Goal: Task Accomplishment & Management: Complete application form

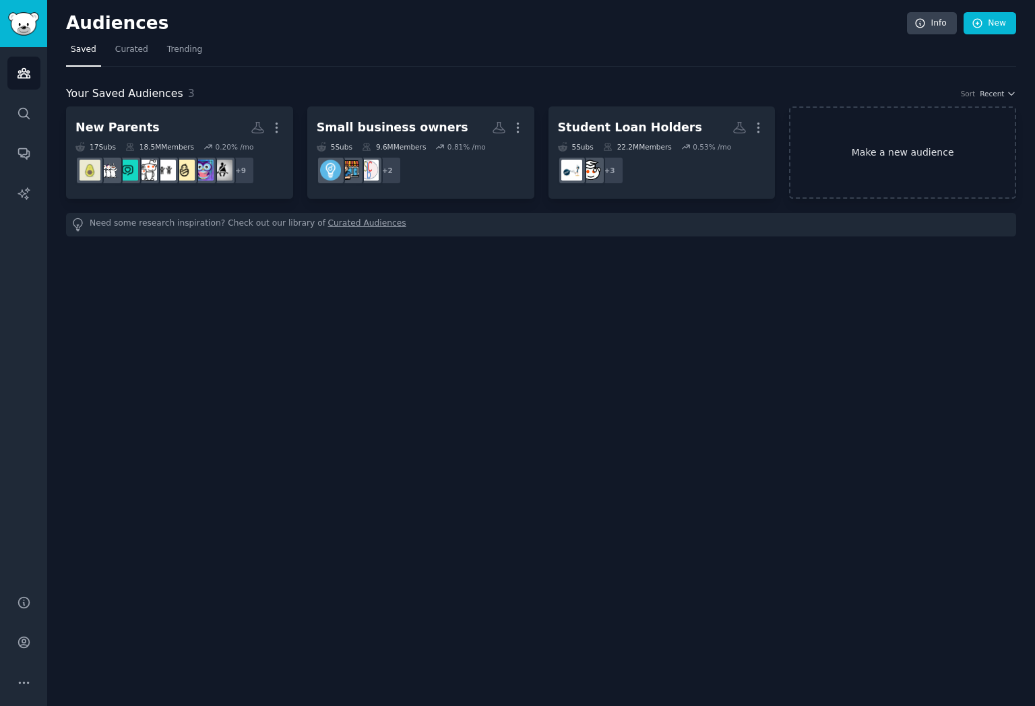
click at [933, 162] on link "Make a new audience" at bounding box center [902, 152] width 227 height 92
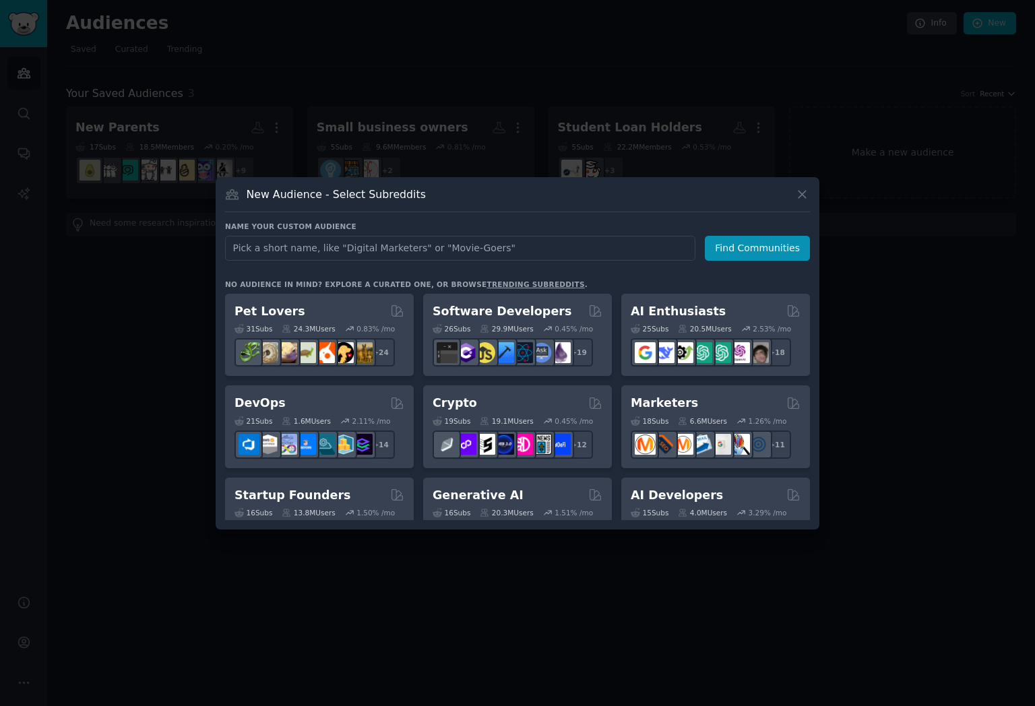
click at [526, 252] on input "text" at bounding box center [460, 248] width 470 height 25
type input "No Code"
click button "Find Communities" at bounding box center [757, 248] width 105 height 25
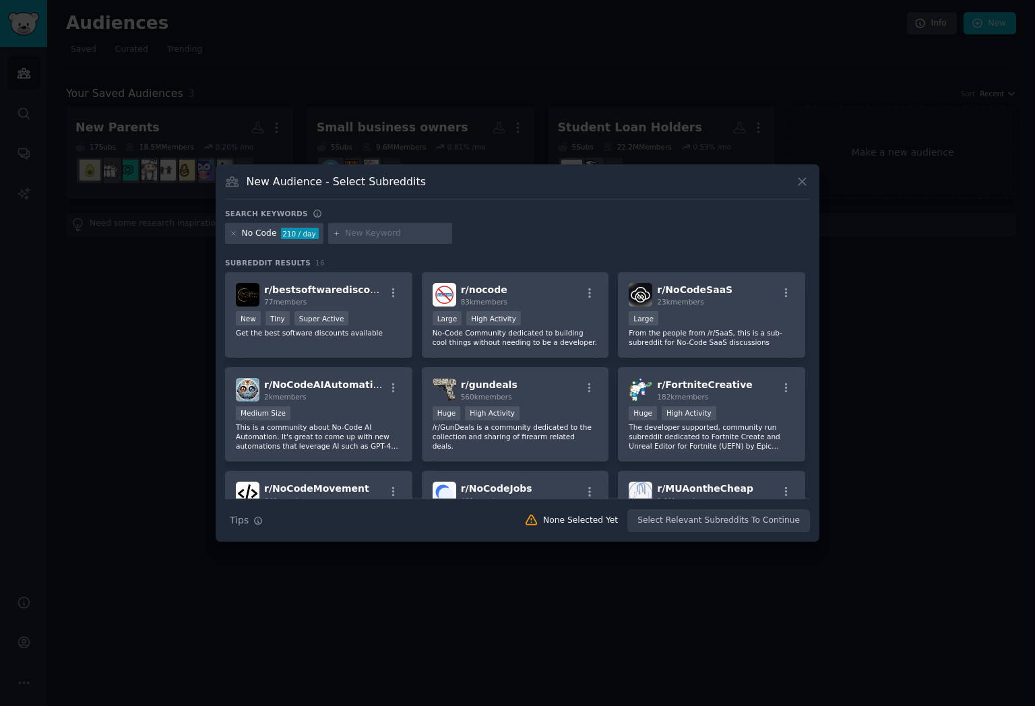
click at [356, 237] on input "text" at bounding box center [396, 234] width 102 height 12
type input "Node Code Builders"
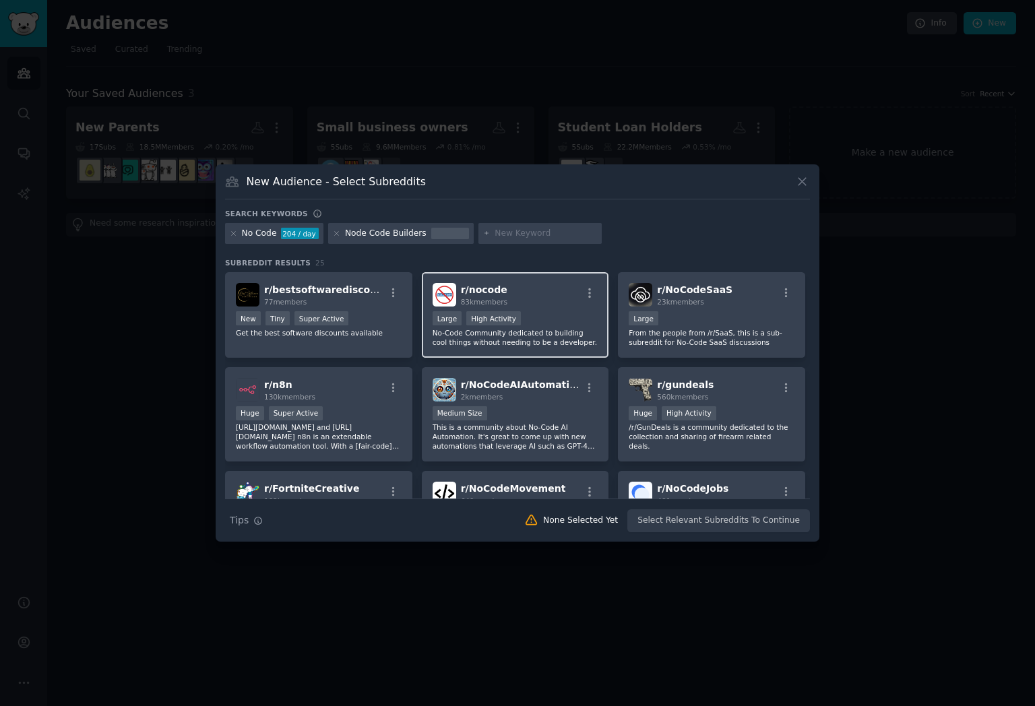
click at [575, 299] on div "r/ nocode 83k members" at bounding box center [516, 295] width 166 height 24
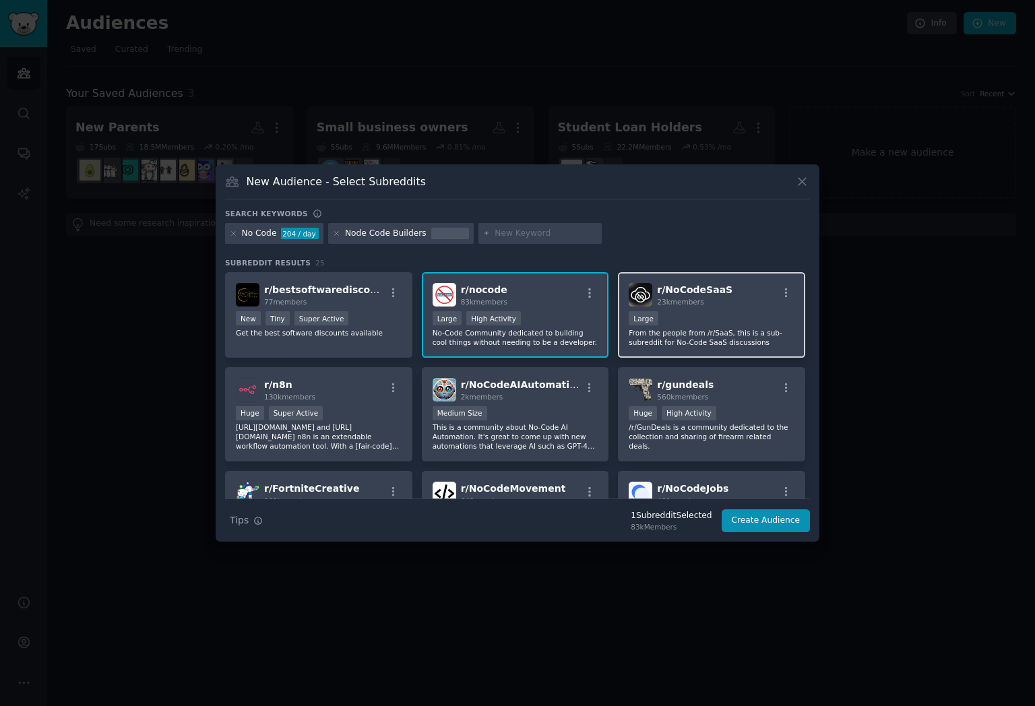
click at [685, 313] on div "Large" at bounding box center [712, 319] width 166 height 17
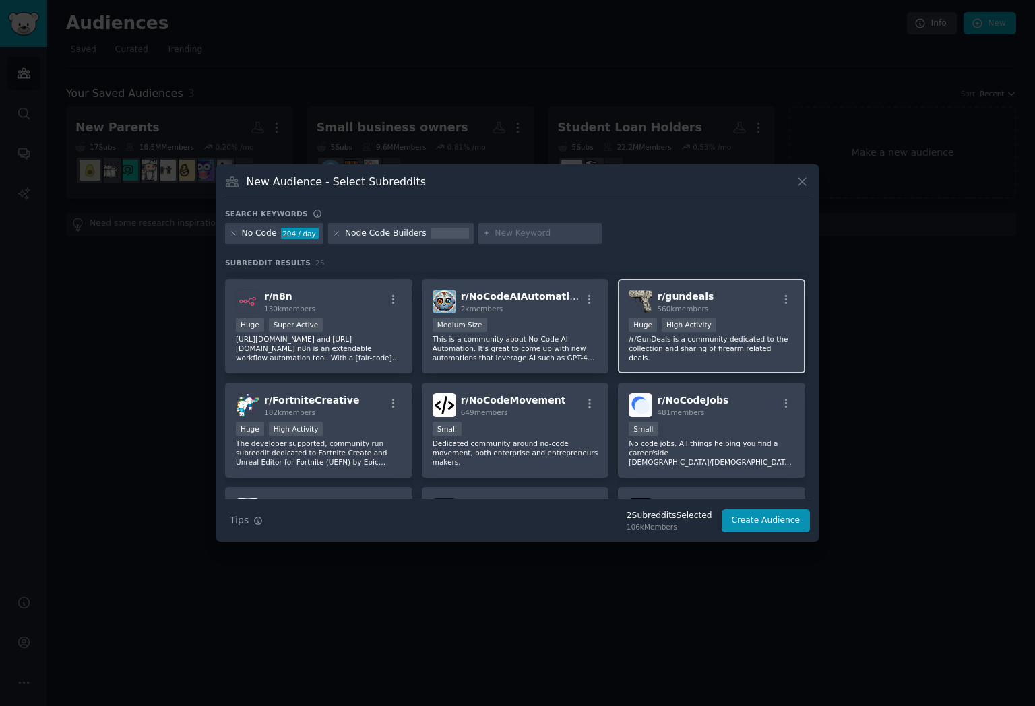
scroll to position [124, 0]
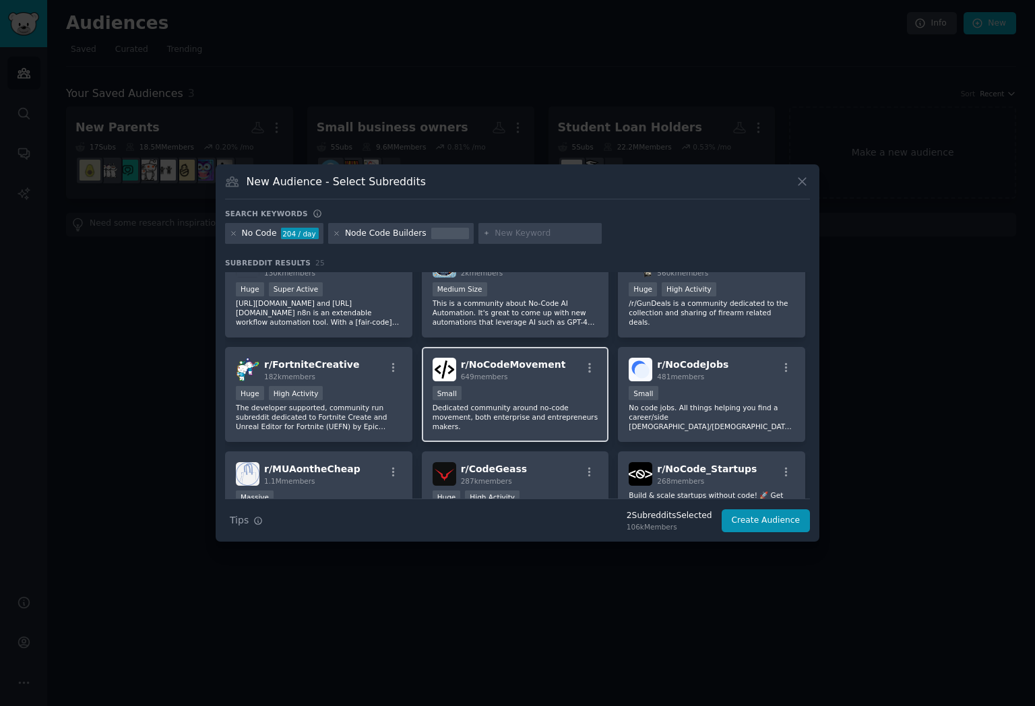
click at [542, 395] on div "Small" at bounding box center [516, 394] width 166 height 17
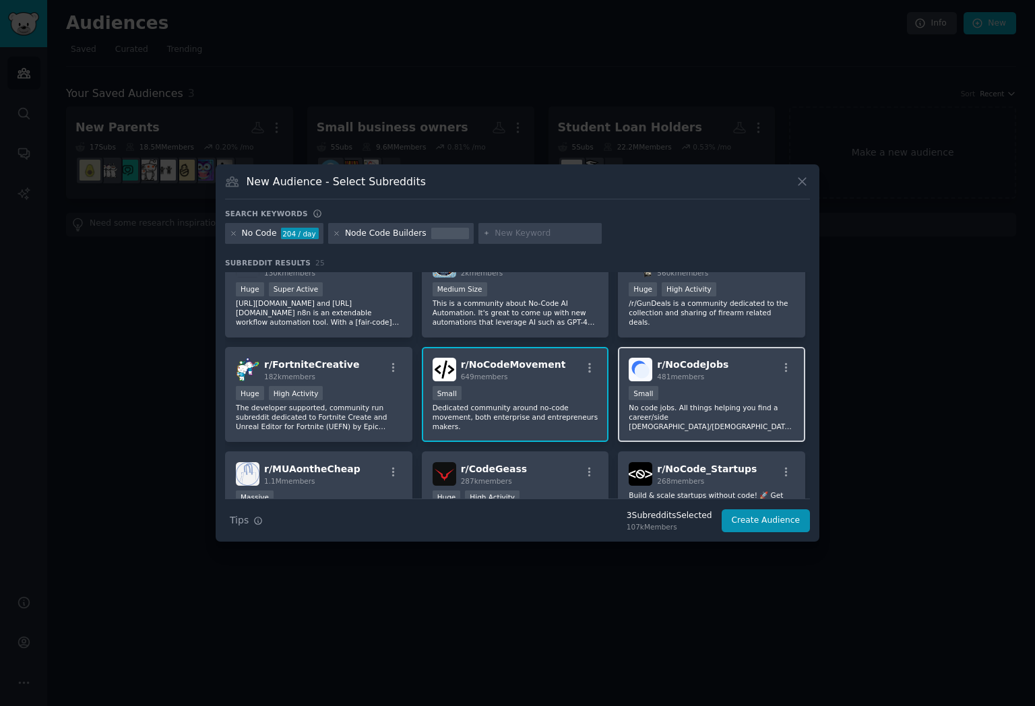
click at [621, 382] on div "r/ NoCodeJobs 481 members Small No code jobs. All things helping you find a car…" at bounding box center [711, 394] width 187 height 95
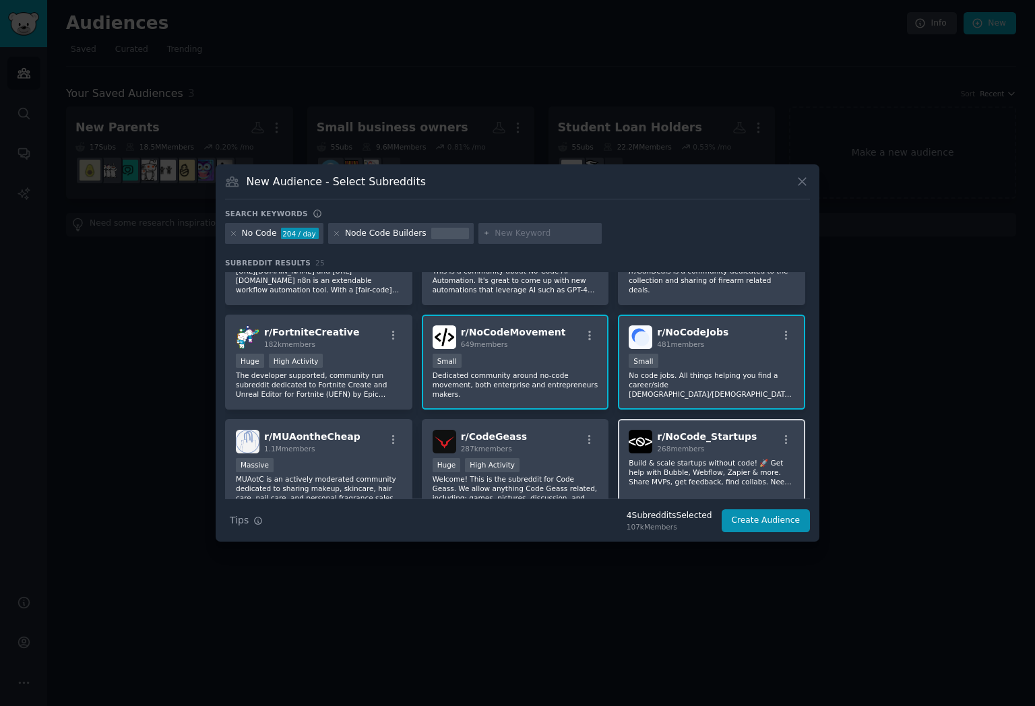
click at [663, 445] on span "268 members" at bounding box center [680, 449] width 47 height 8
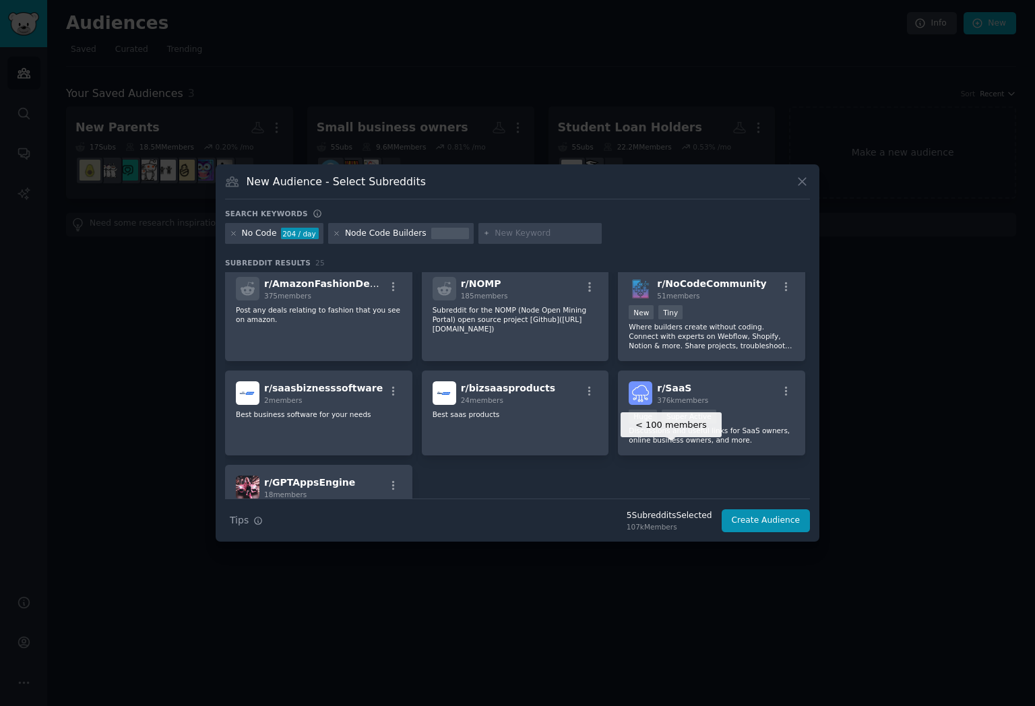
scroll to position [690, 0]
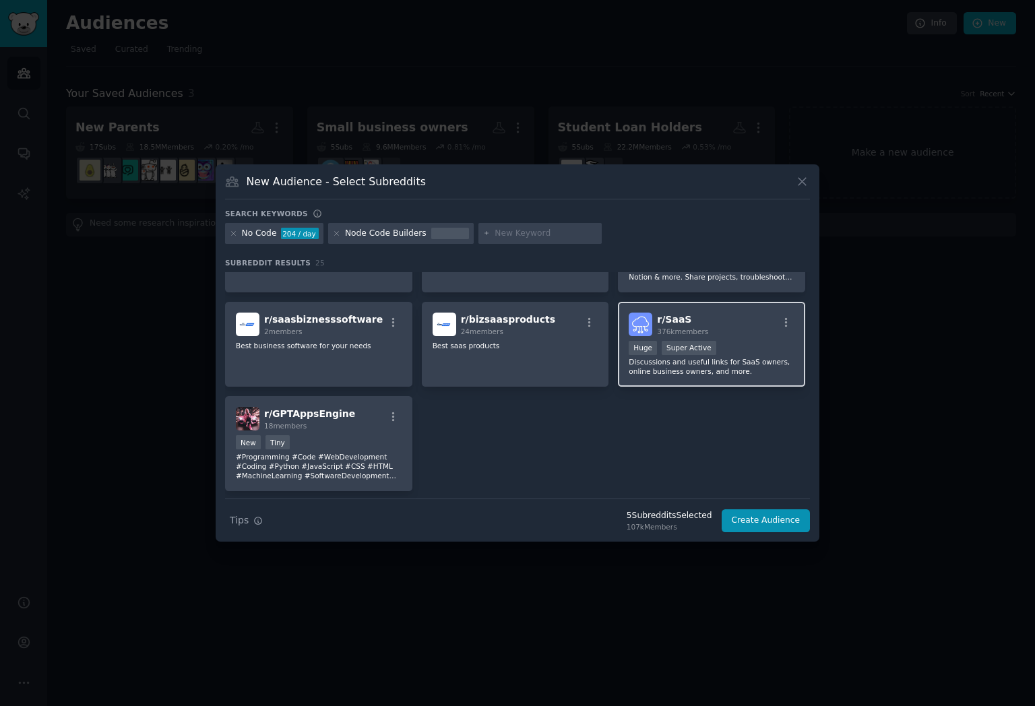
click at [676, 327] on div "376k members" at bounding box center [682, 331] width 51 height 9
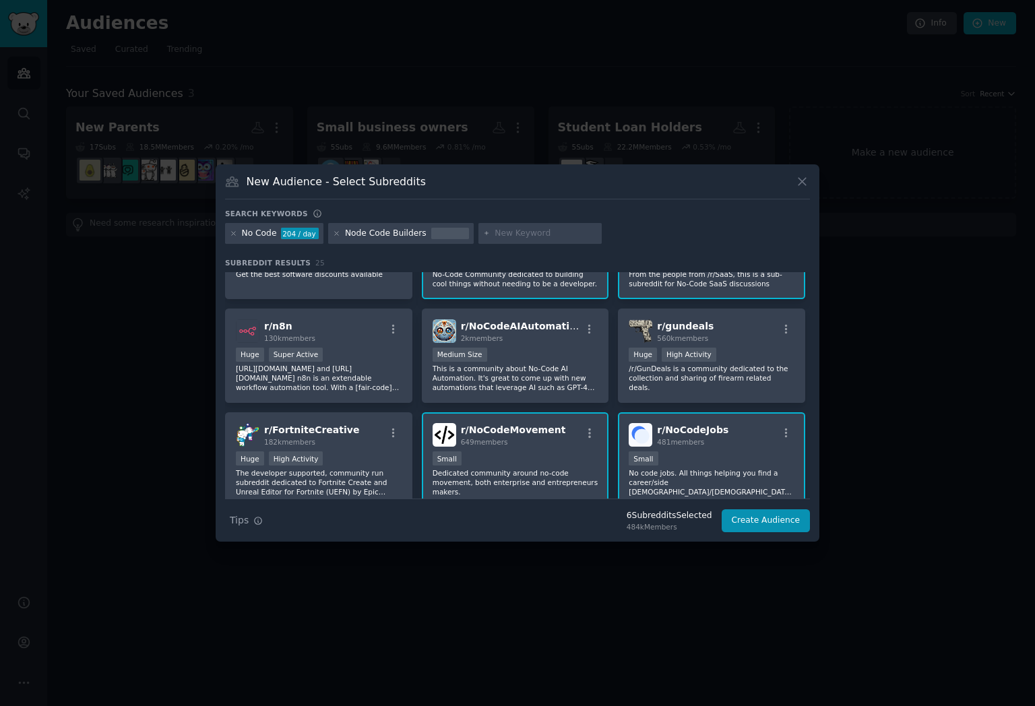
scroll to position [0, 0]
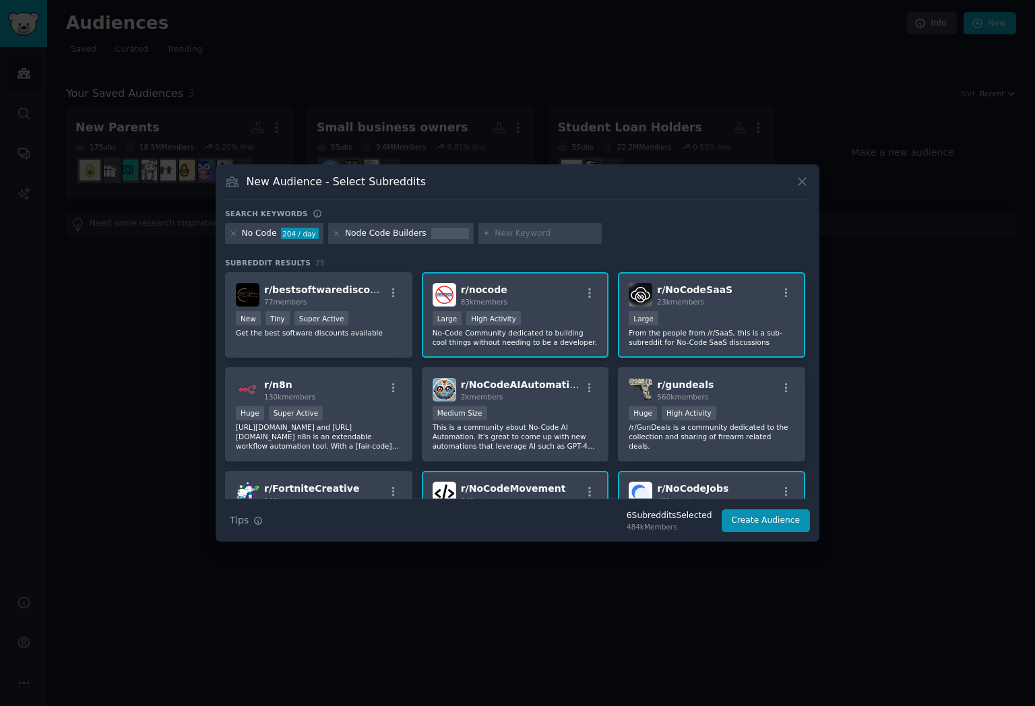
click at [505, 234] on input "text" at bounding box center [546, 234] width 102 height 12
type input "startups"
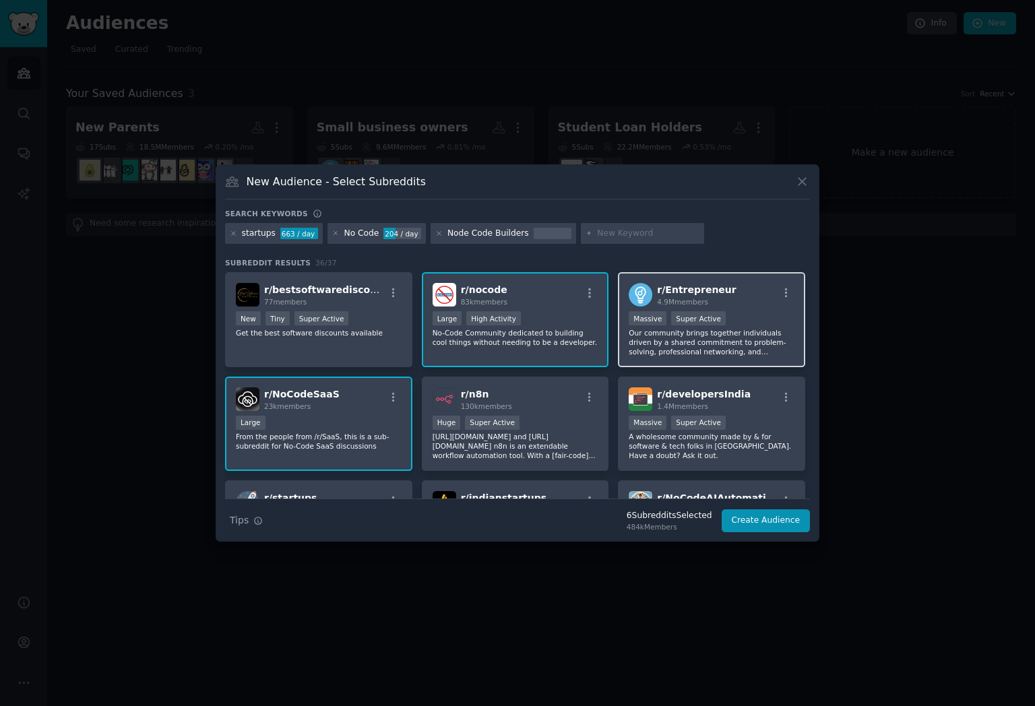
click at [676, 291] on span "r/ Entrepreneur" at bounding box center [696, 289] width 79 height 11
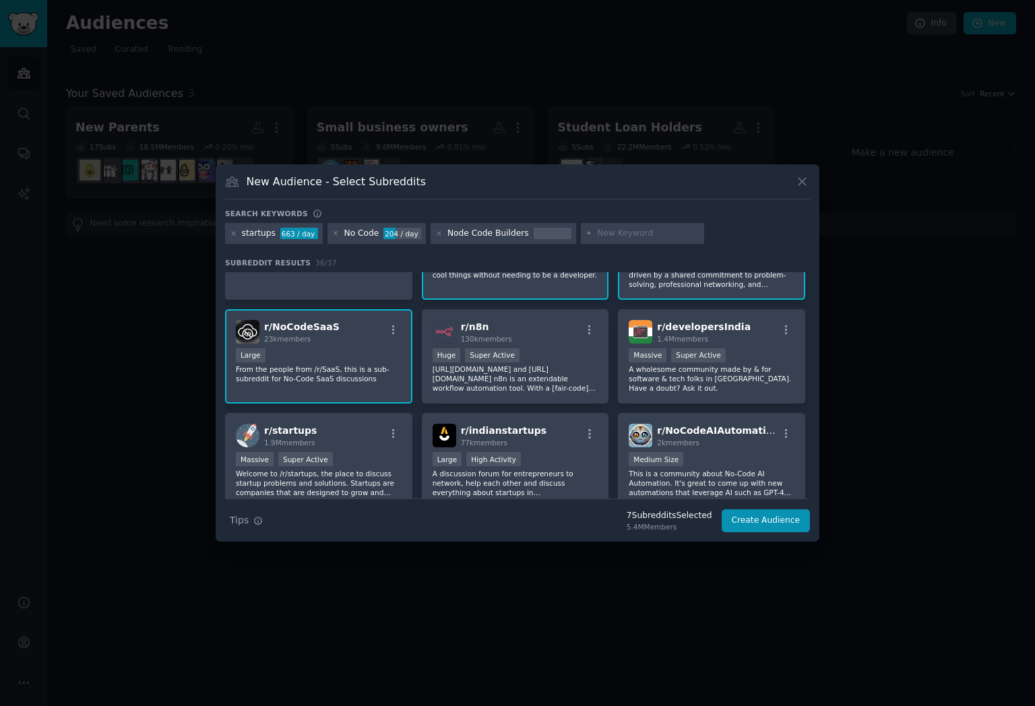
scroll to position [67, 0]
click at [321, 443] on div "r/ startups 1.9M members" at bounding box center [319, 437] width 166 height 24
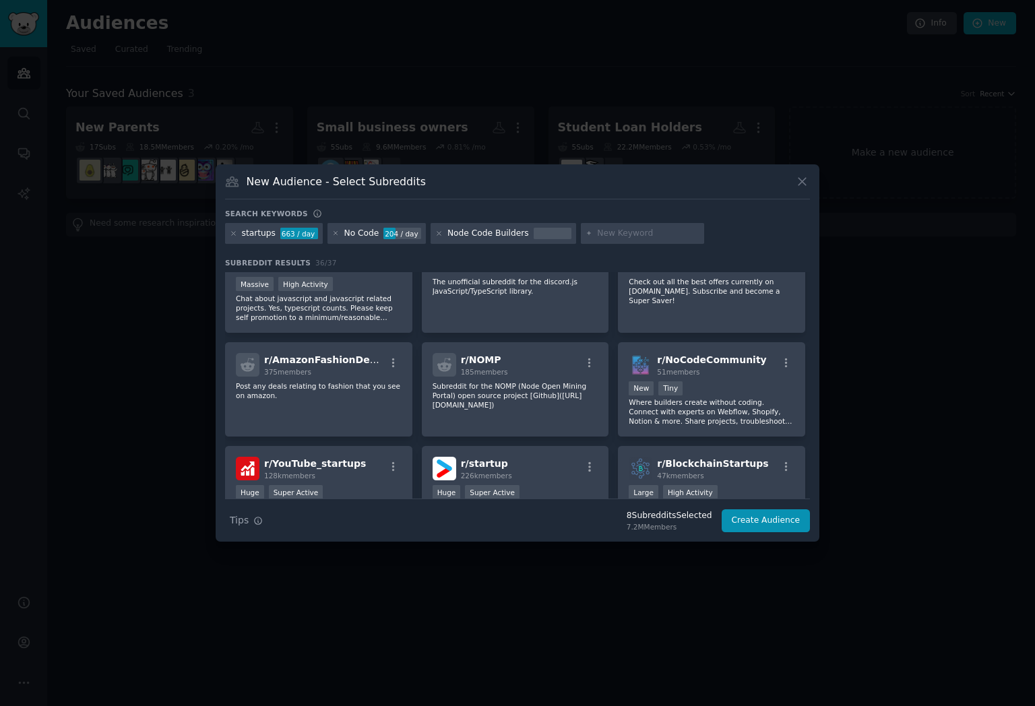
scroll to position [718, 0]
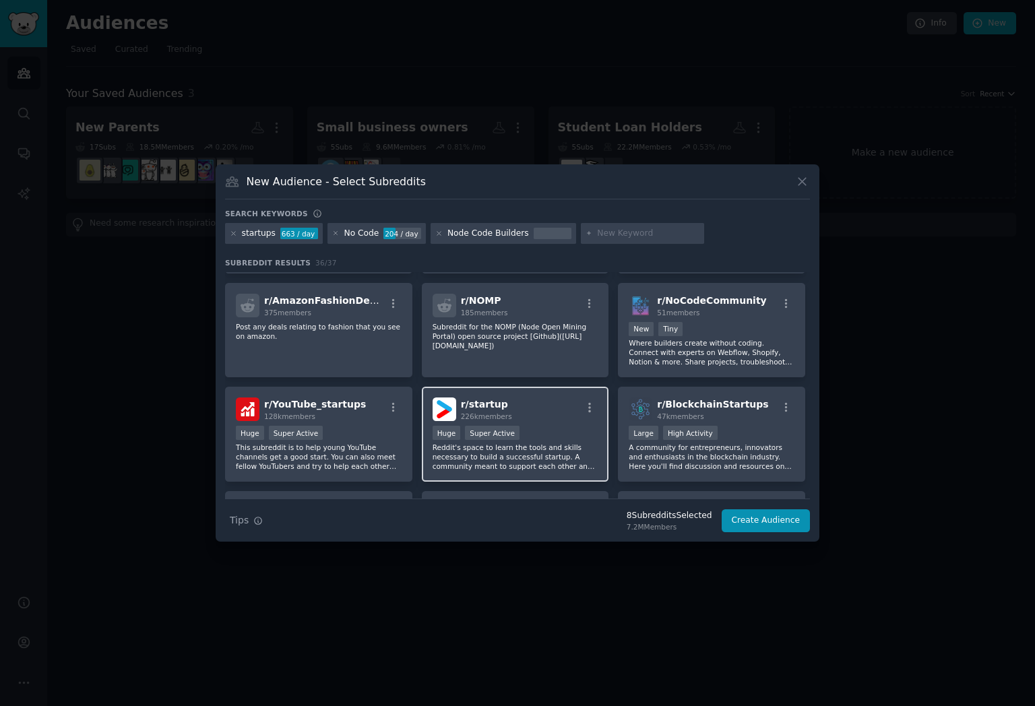
click at [568, 408] on div "r/ startup 226k members" at bounding box center [516, 410] width 166 height 24
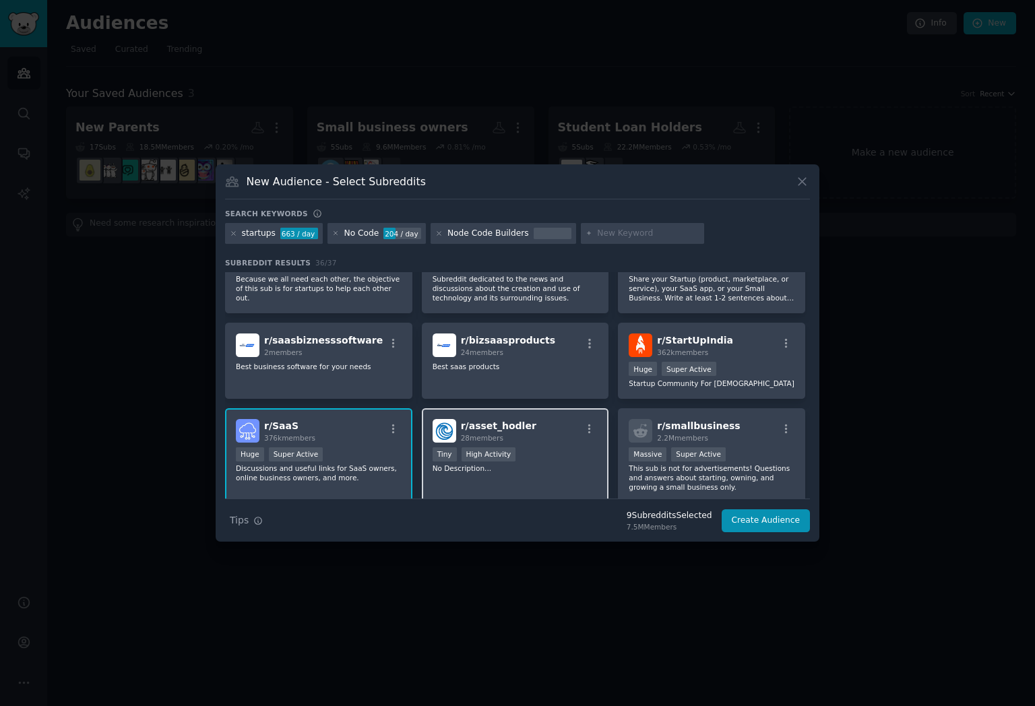
scroll to position [1042, 0]
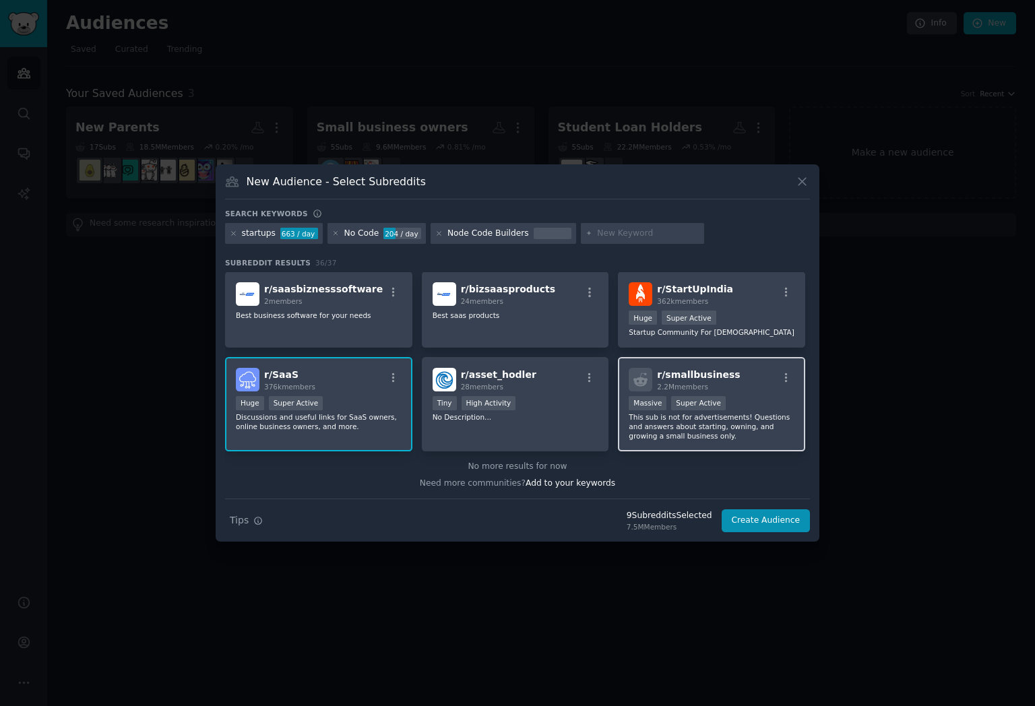
click at [714, 375] on span "r/ smallbusiness" at bounding box center [698, 374] width 83 height 11
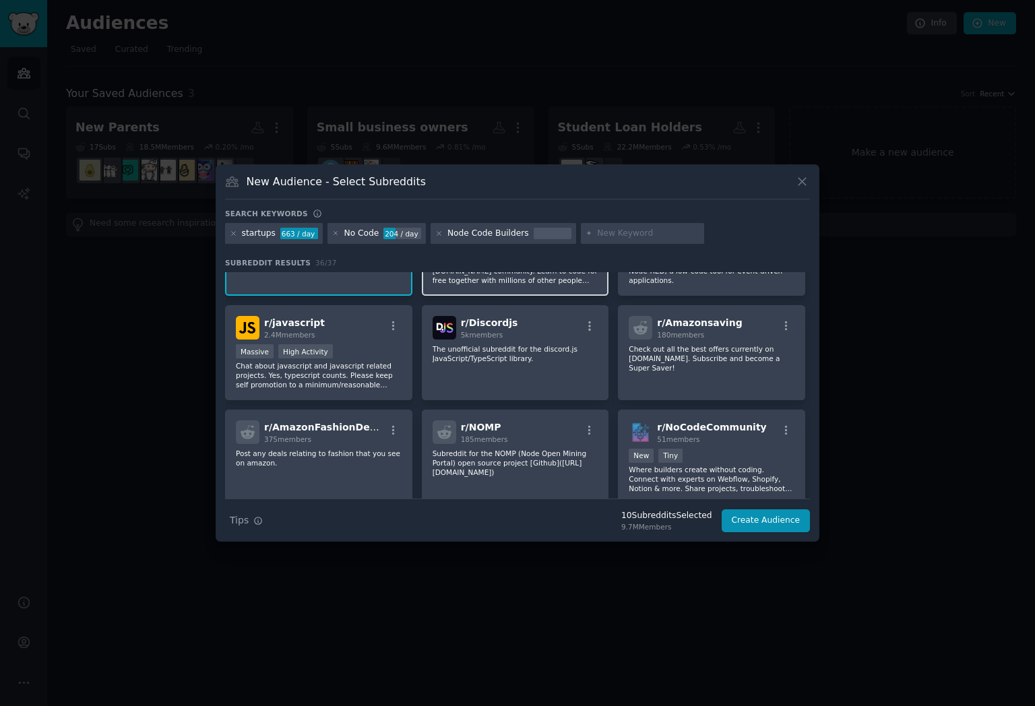
scroll to position [538, 0]
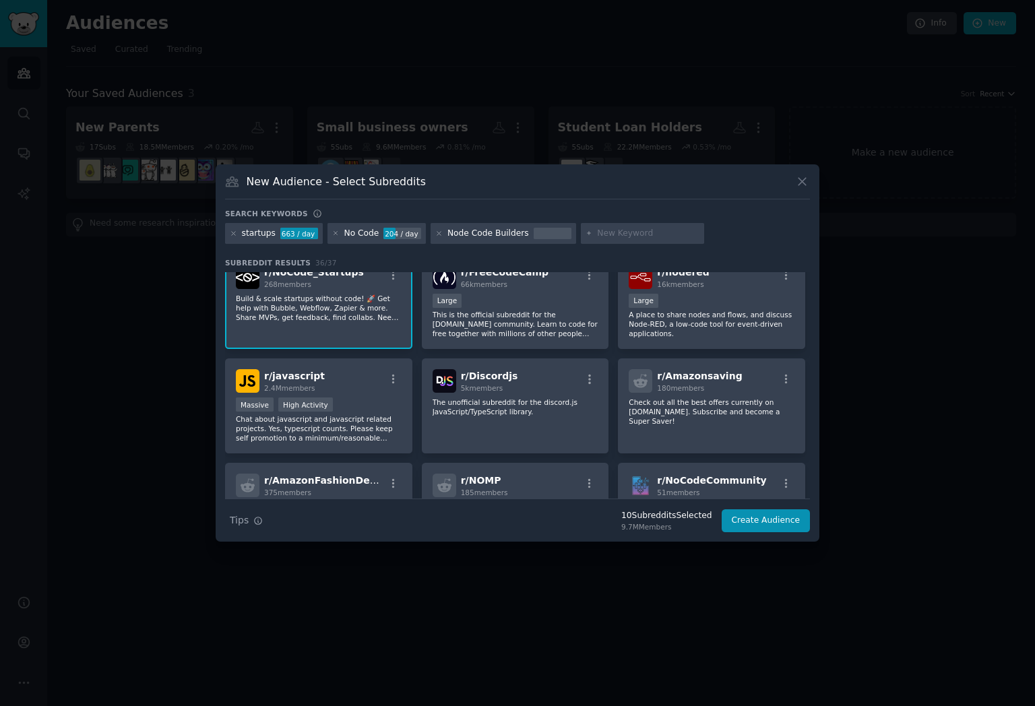
click at [615, 232] on input "text" at bounding box center [648, 234] width 102 height 12
type input "product"
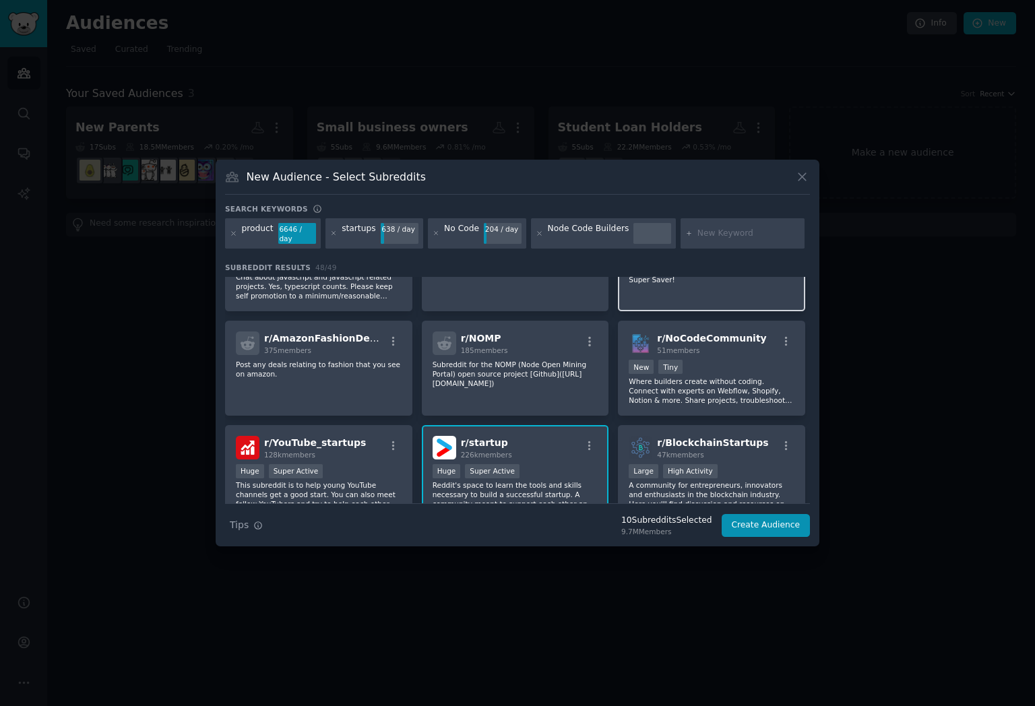
scroll to position [1040, 0]
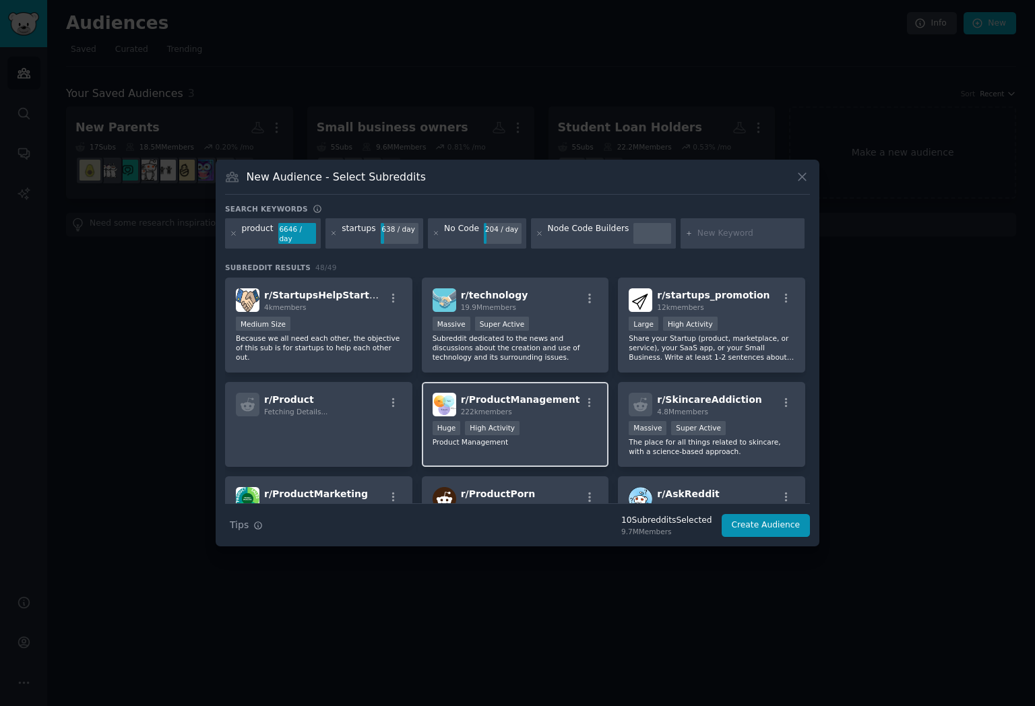
click at [530, 424] on div "Huge High Activity" at bounding box center [516, 429] width 166 height 17
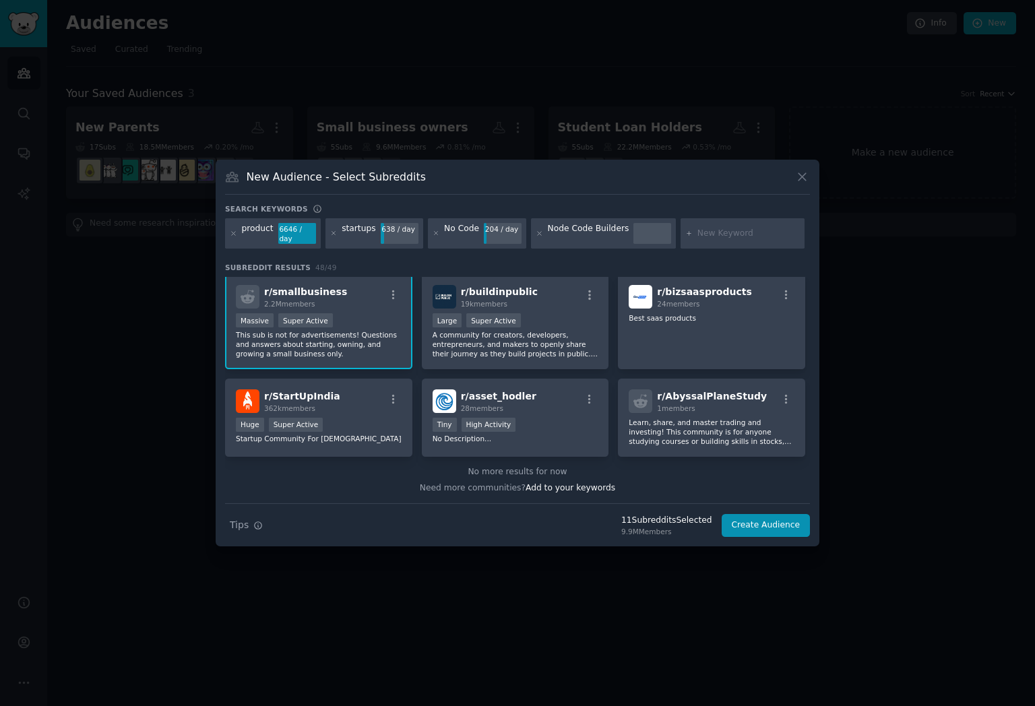
scroll to position [1297, 0]
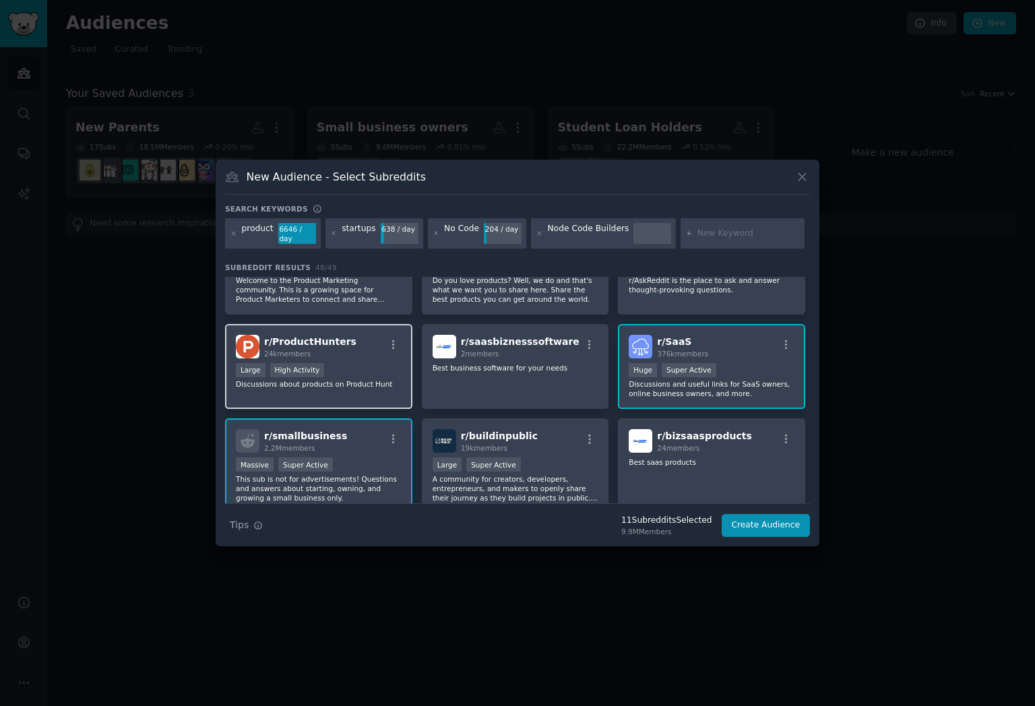
click at [348, 329] on div "r/ ProductHunters 24k members Large High Activity Discussions about products on…" at bounding box center [318, 367] width 187 height 86
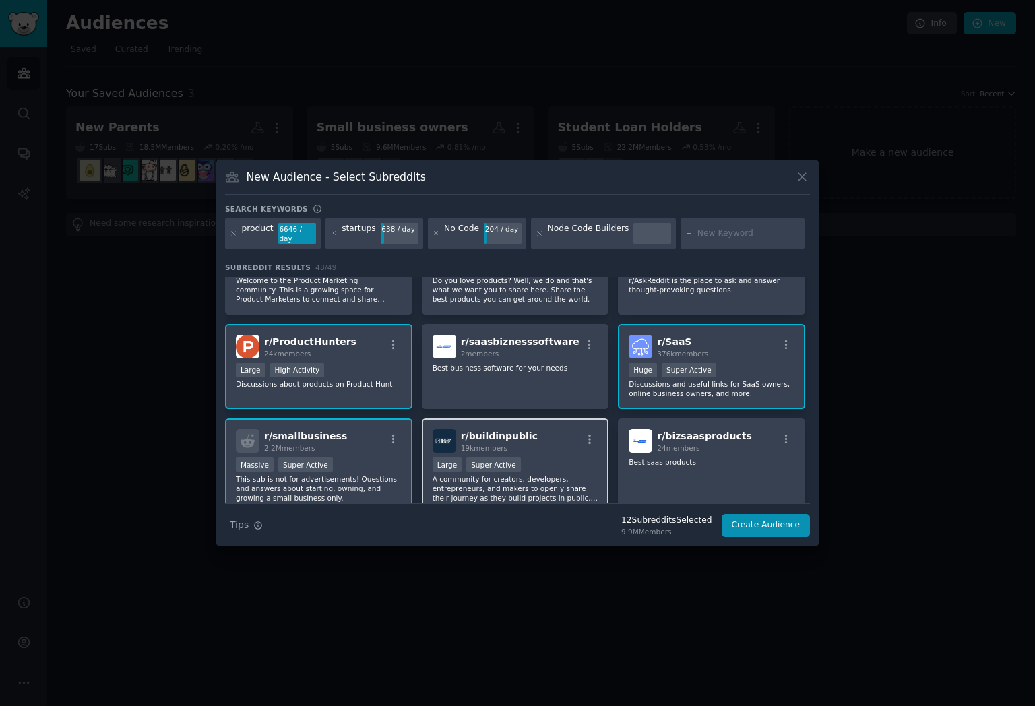
scroll to position [1441, 0]
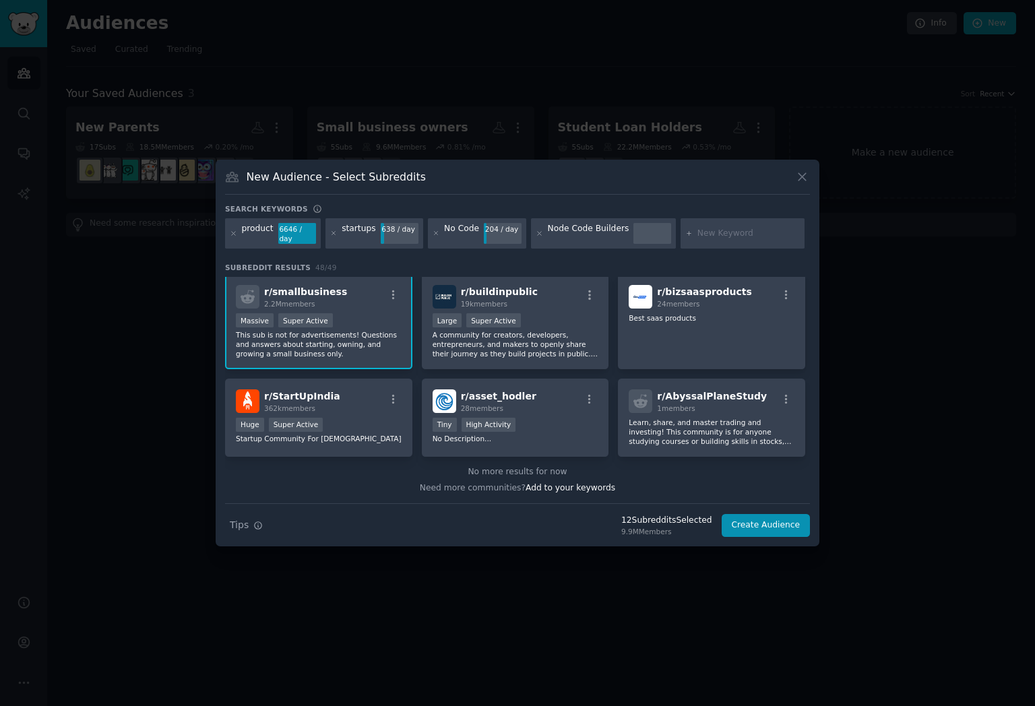
click at [699, 234] on input "text" at bounding box center [748, 234] width 102 height 12
type input "product managers"
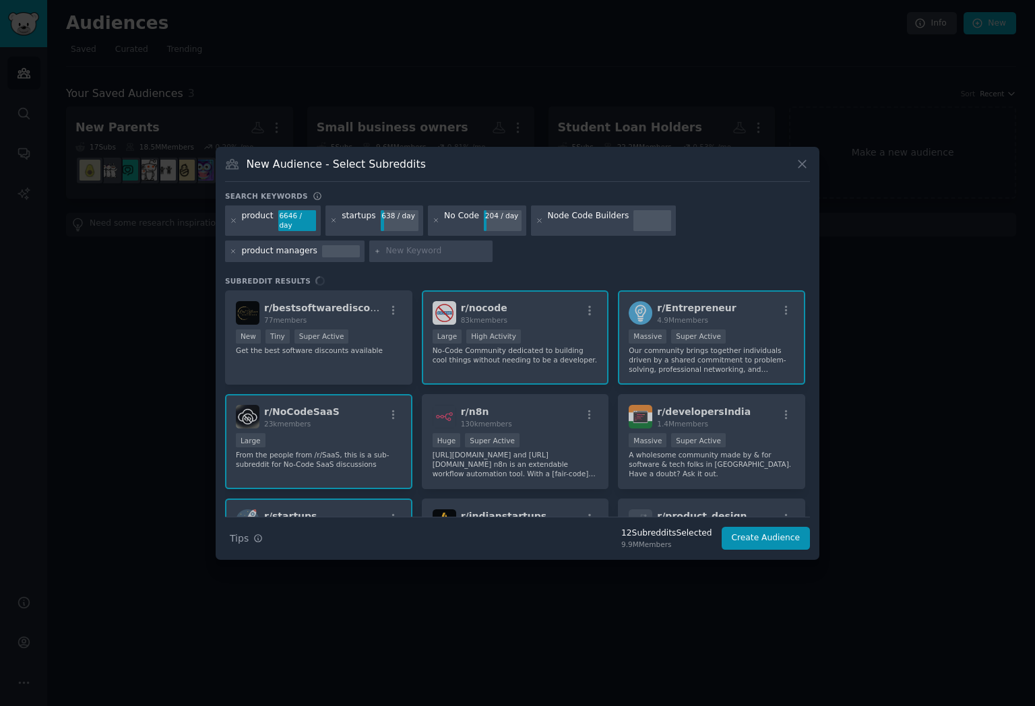
click at [237, 221] on div "product 6646 / day" at bounding box center [273, 221] width 96 height 31
click at [332, 221] on icon at bounding box center [333, 220] width 7 height 7
click at [333, 221] on icon at bounding box center [333, 220] width 3 height 3
click at [434, 219] on icon at bounding box center [435, 220] width 3 height 3
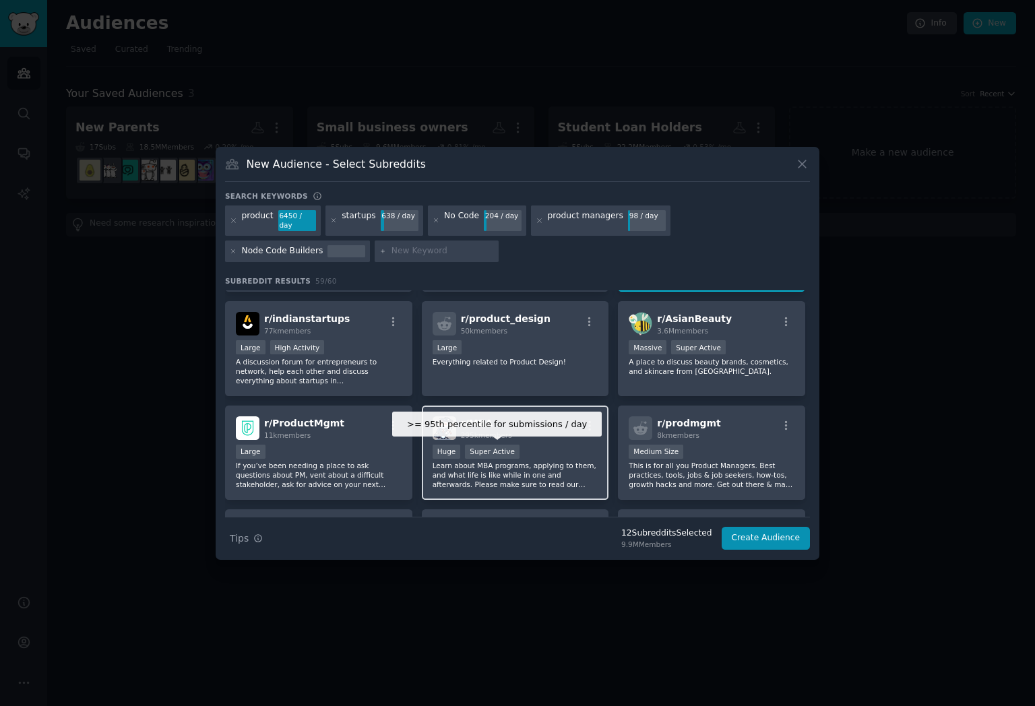
scroll to position [305, 0]
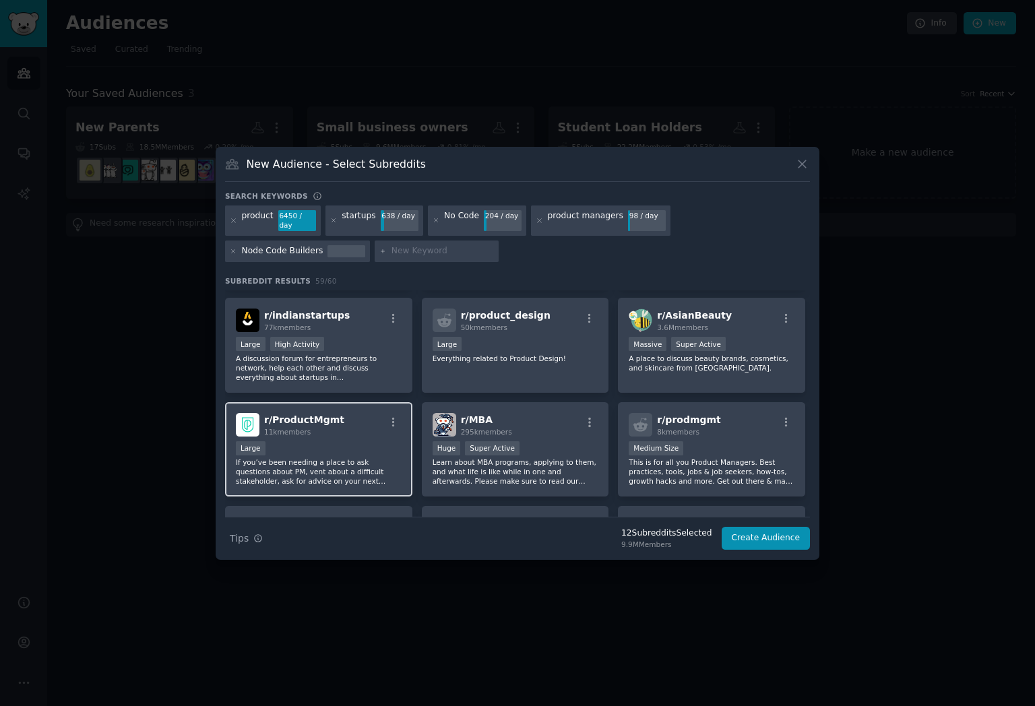
click at [358, 454] on div "Large" at bounding box center [319, 449] width 166 height 17
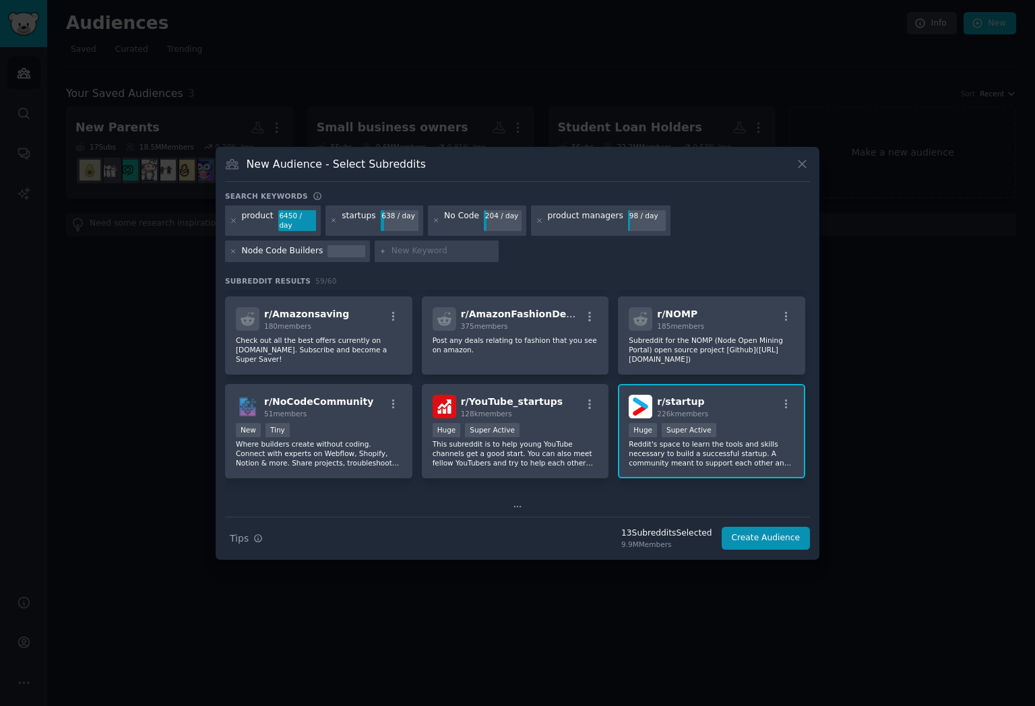
scroll to position [1053, 0]
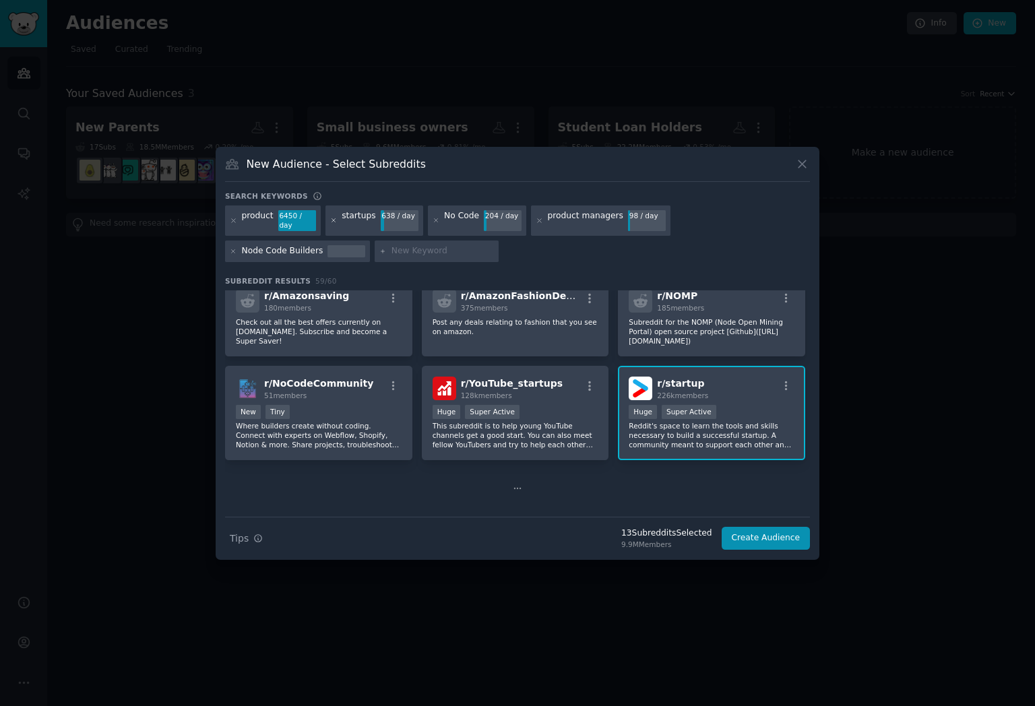
click at [334, 221] on icon at bounding box center [333, 220] width 7 height 7
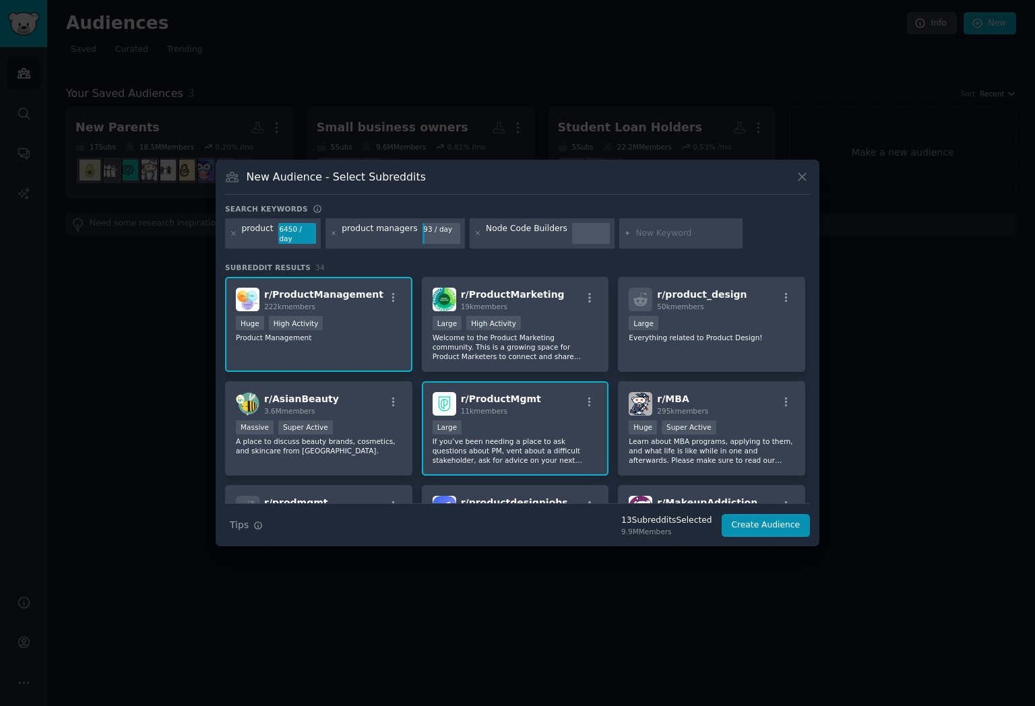
click at [233, 220] on div "product 6450 / day" at bounding box center [273, 233] width 96 height 31
click at [233, 230] on icon at bounding box center [233, 233] width 7 height 7
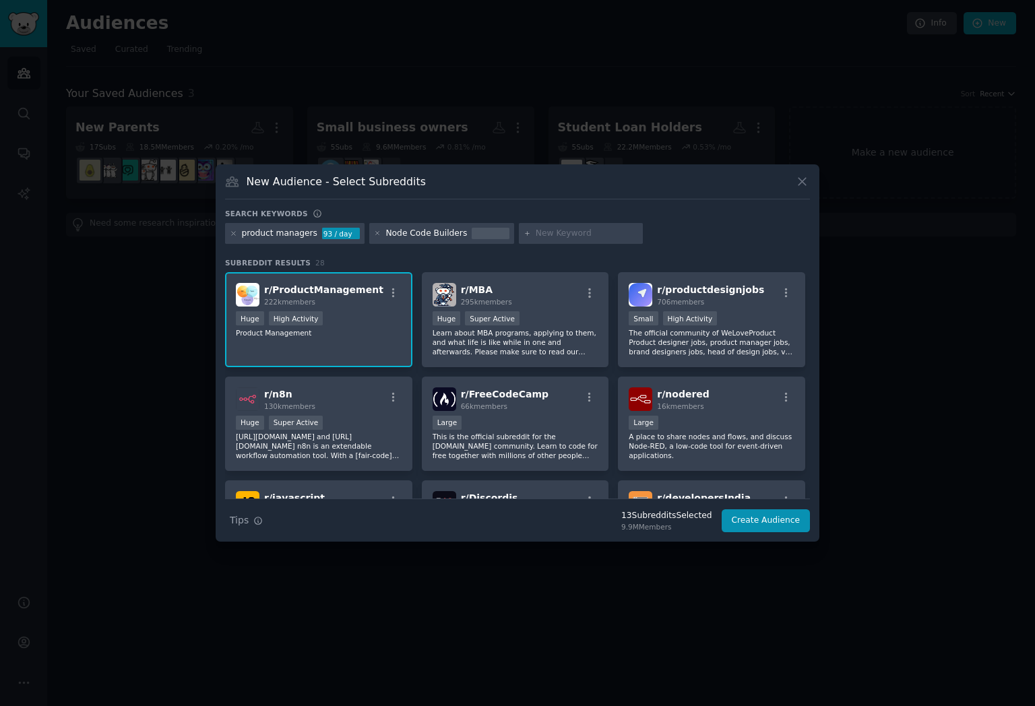
click at [523, 228] on div at bounding box center [581, 234] width 124 height 22
click at [374, 234] on icon at bounding box center [377, 233] width 7 height 7
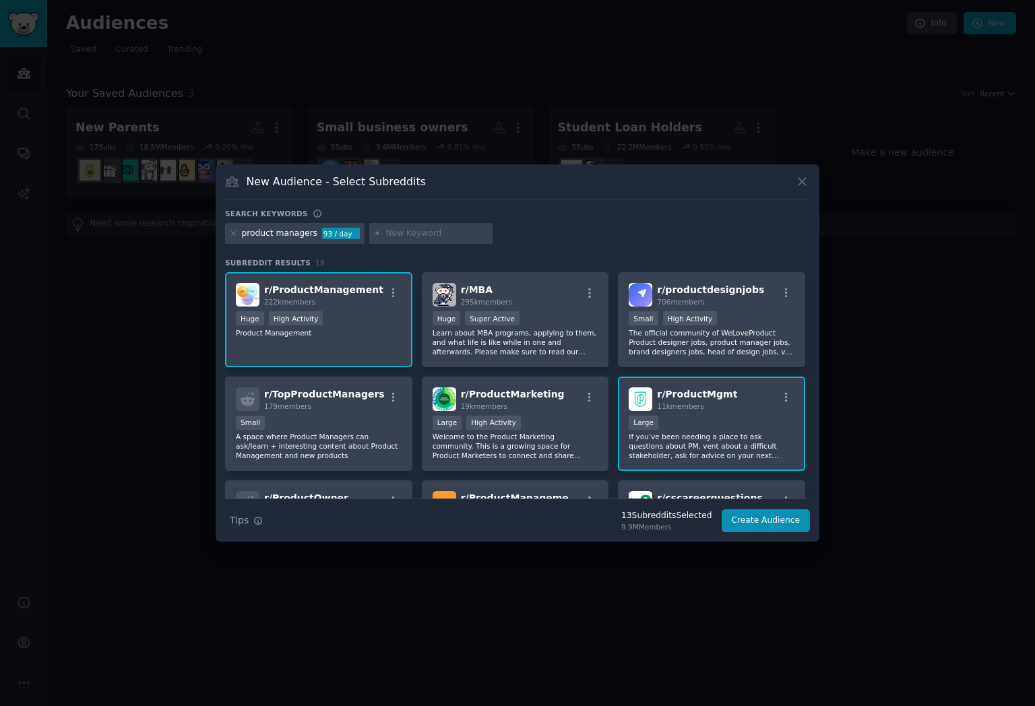
click at [430, 234] on input "text" at bounding box center [436, 234] width 102 height 12
type input "N"
type input "lovable"
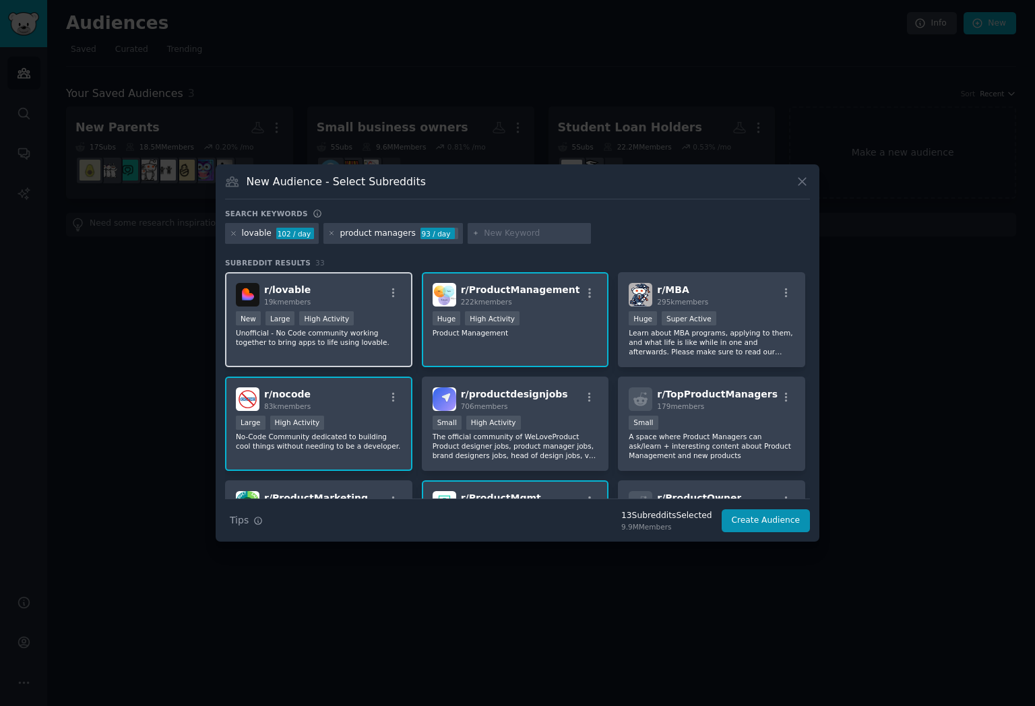
click at [347, 299] on div "r/ lovable 19k members" at bounding box center [319, 295] width 166 height 24
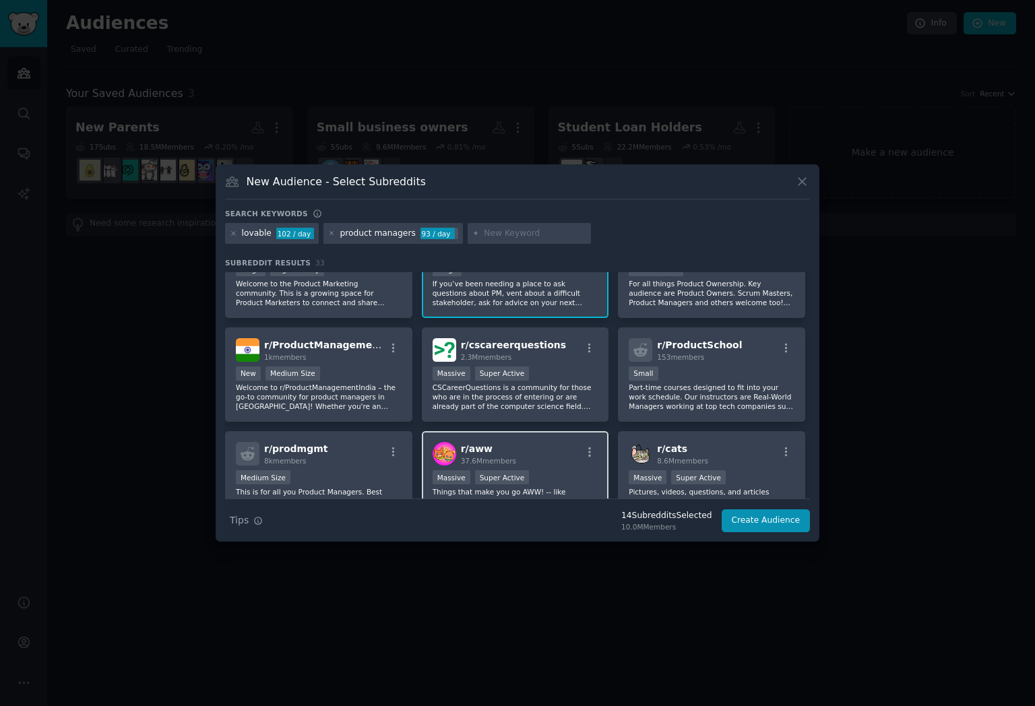
scroll to position [261, 0]
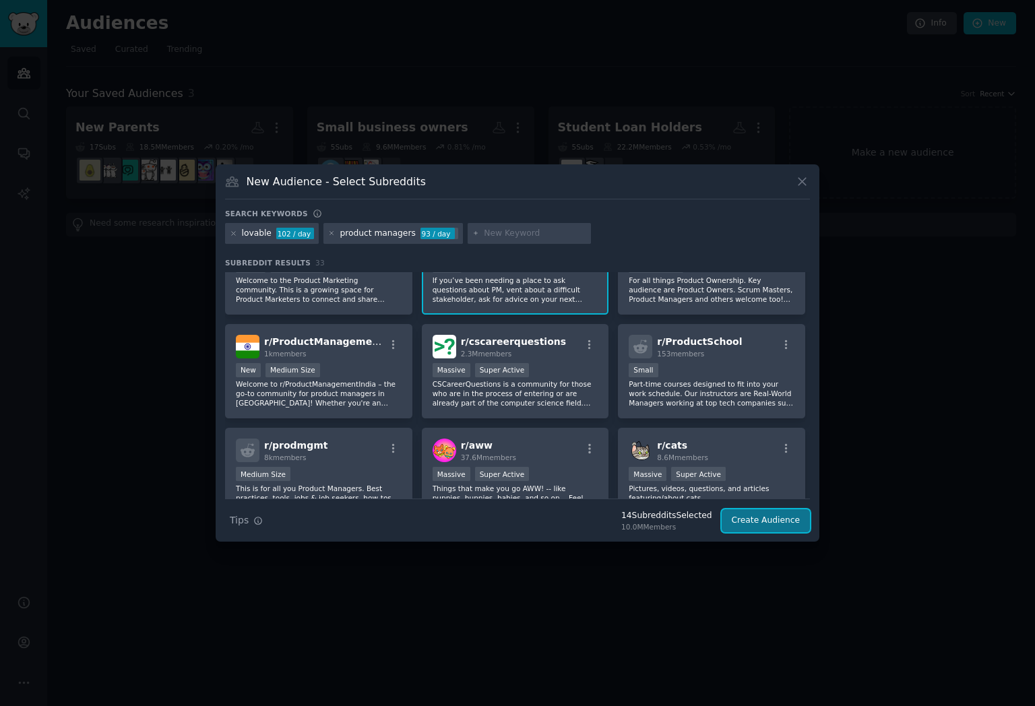
click at [754, 525] on button "Create Audience" at bounding box center [766, 520] width 89 height 23
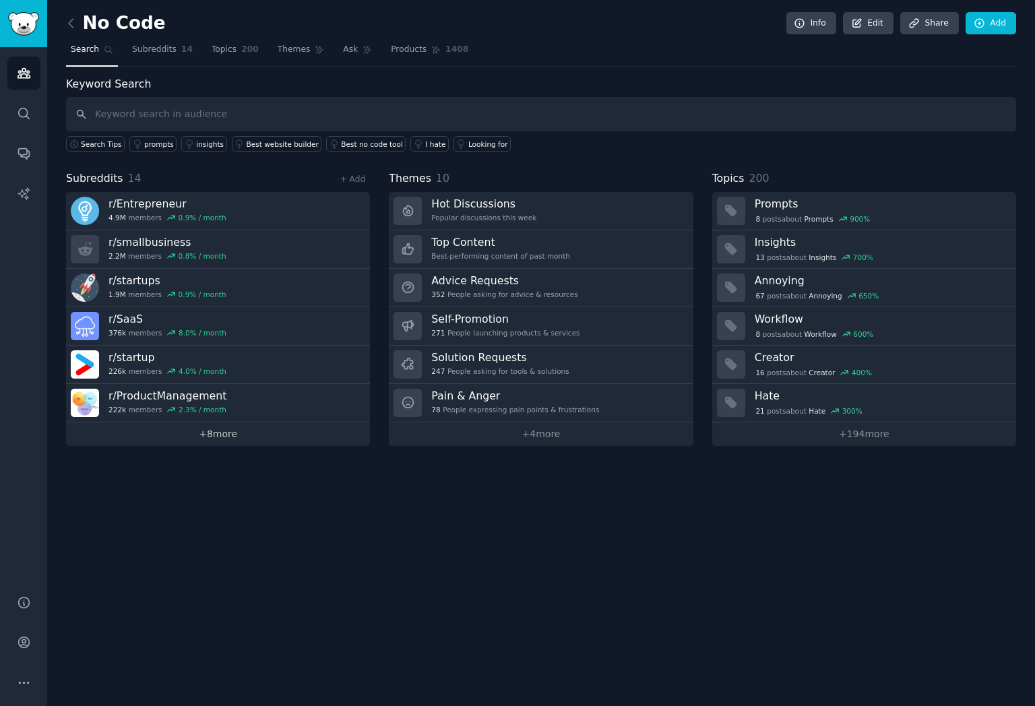
click at [230, 433] on link "+ 8 more" at bounding box center [218, 434] width 304 height 24
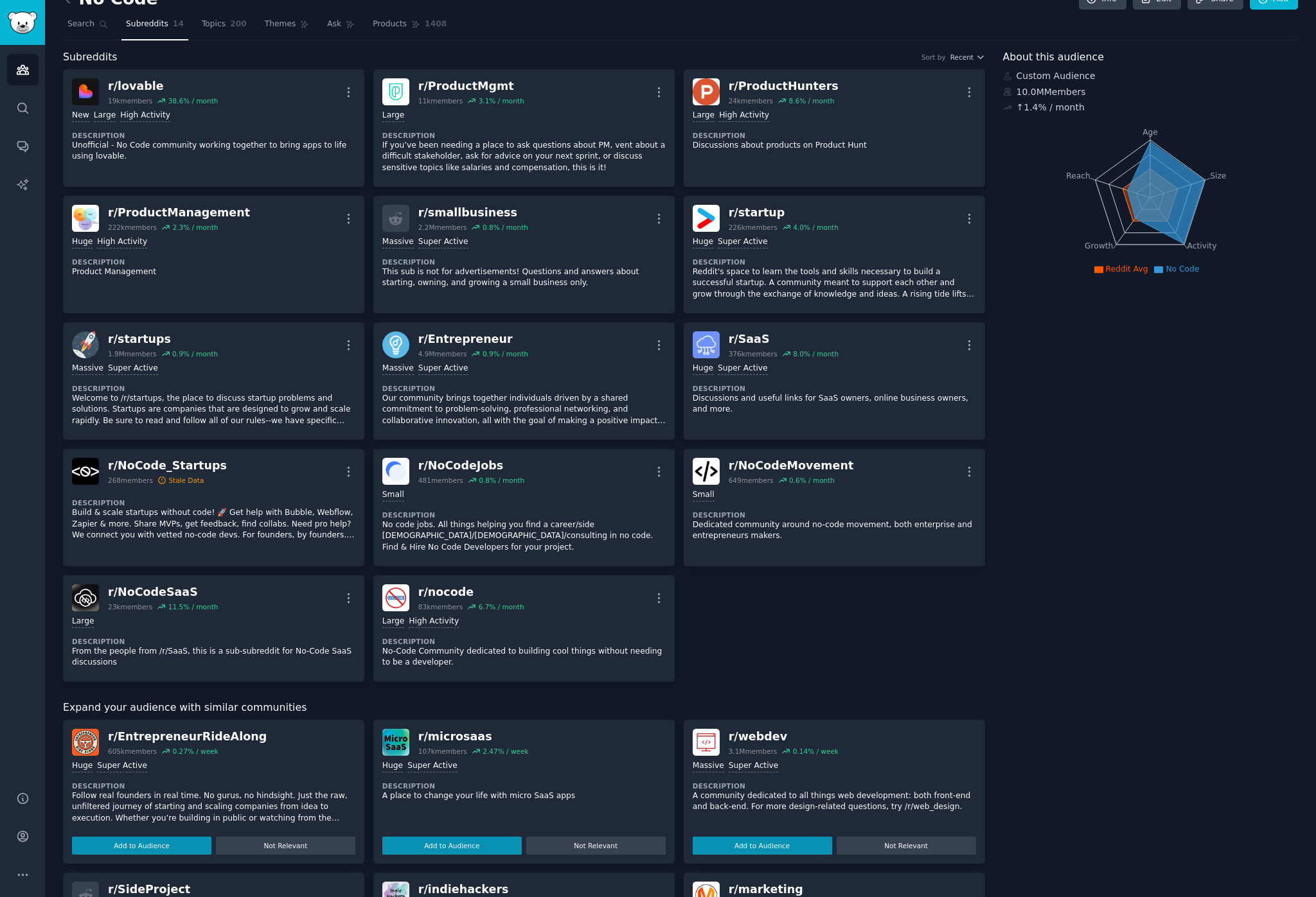
scroll to position [32, 0]
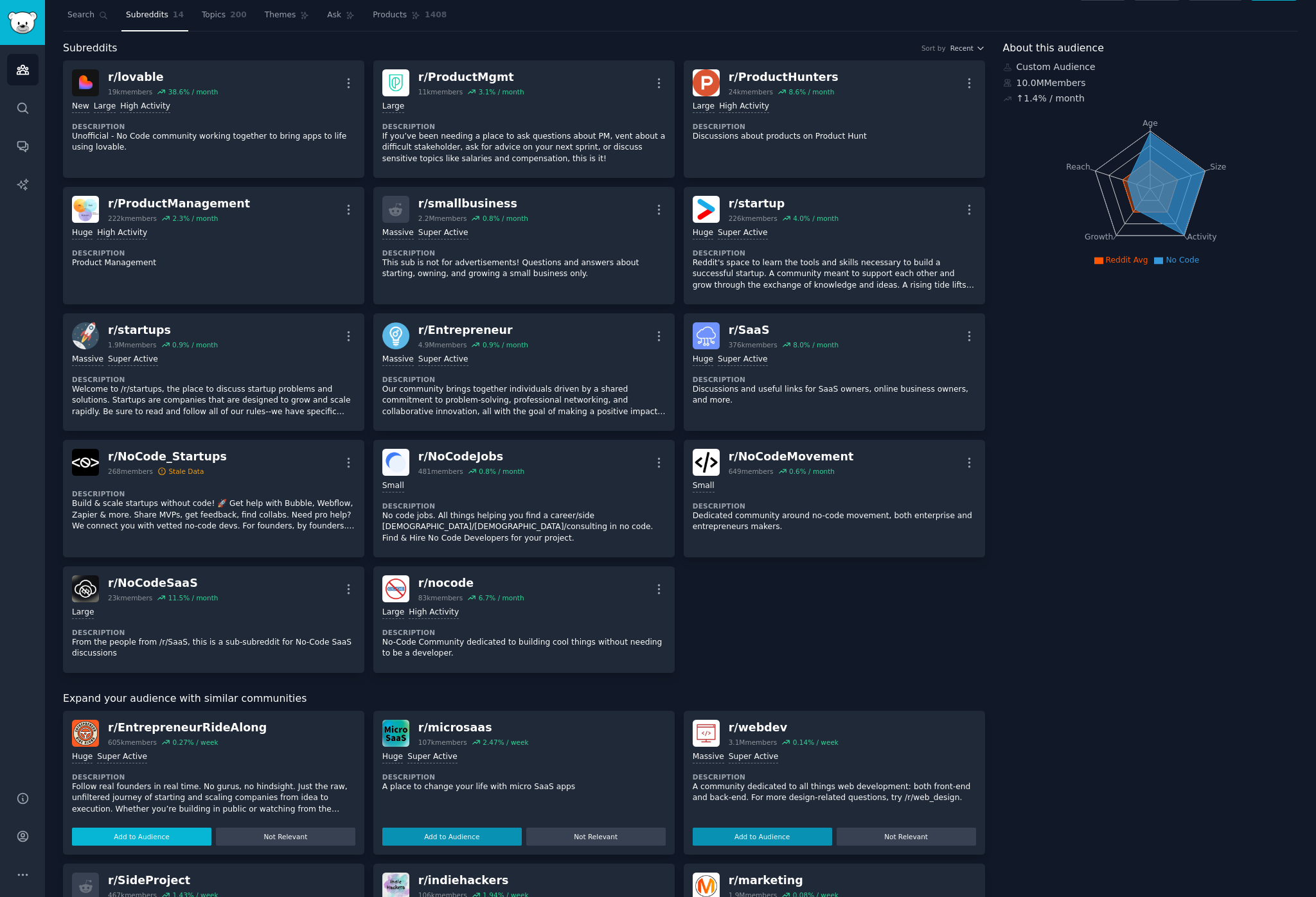
click at [178, 673] on button "Add to Audience" at bounding box center [141, 837] width 139 height 18
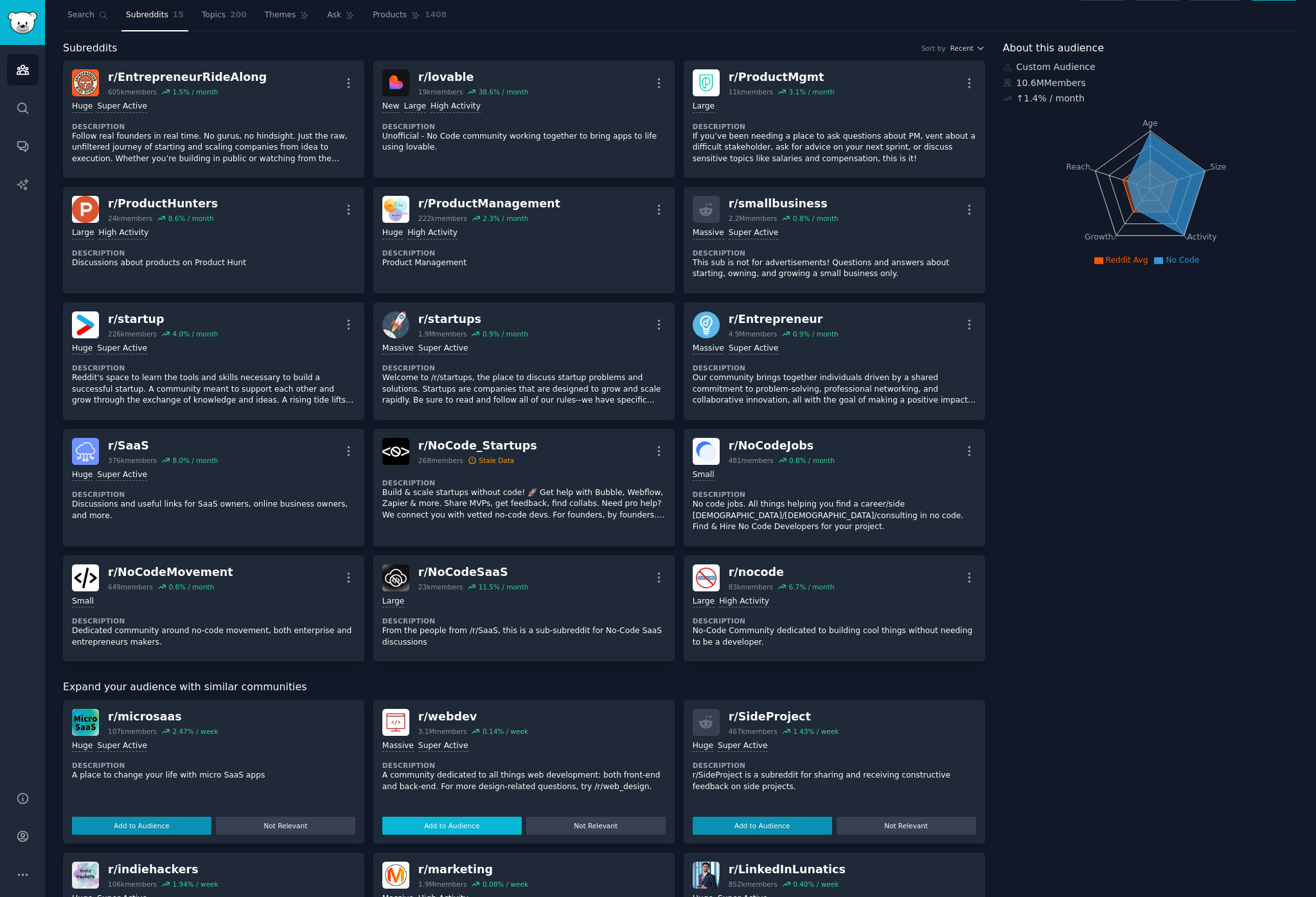
click at [455, 673] on button "Add to Audience" at bounding box center [452, 826] width 139 height 18
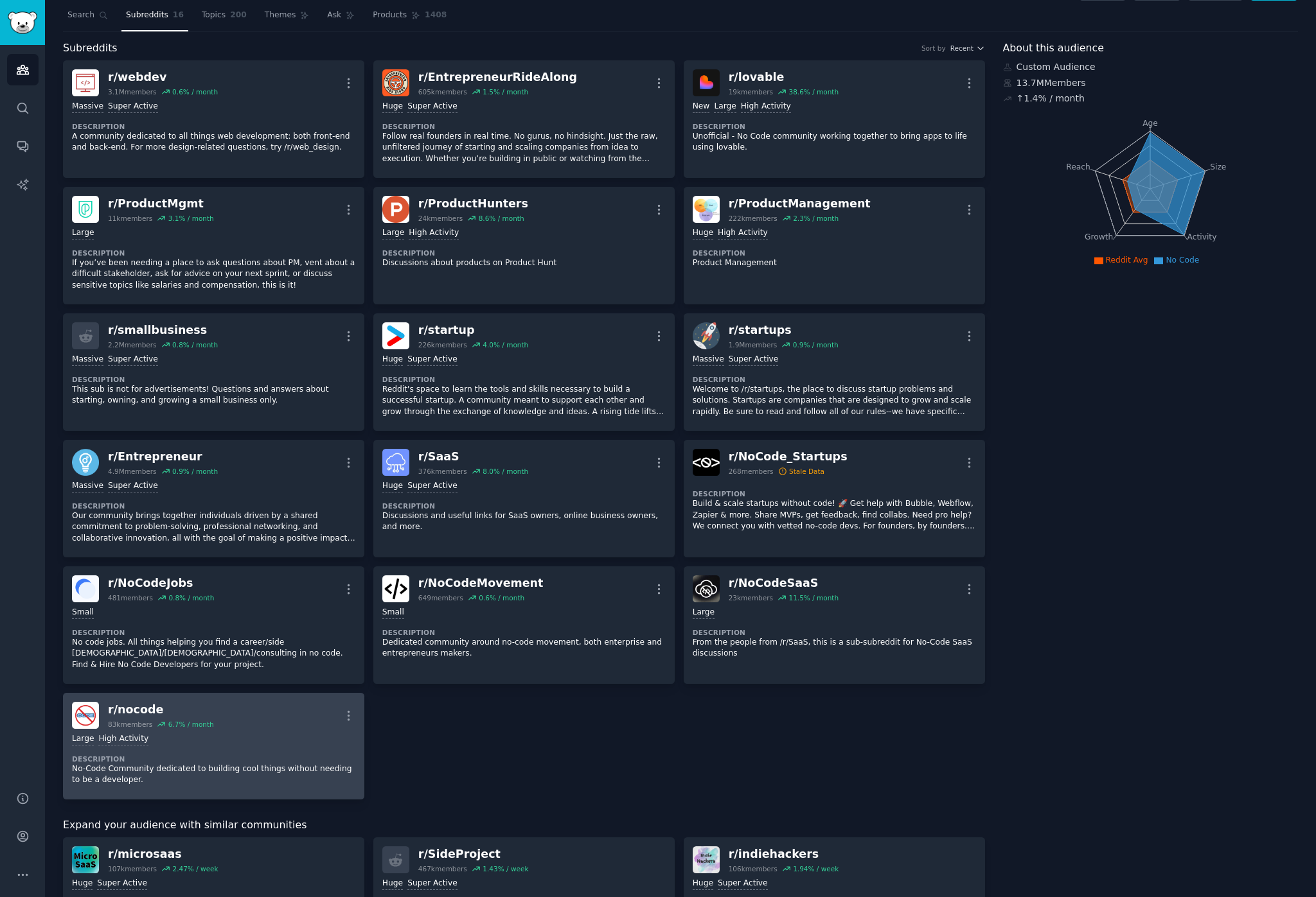
scroll to position [141, 0]
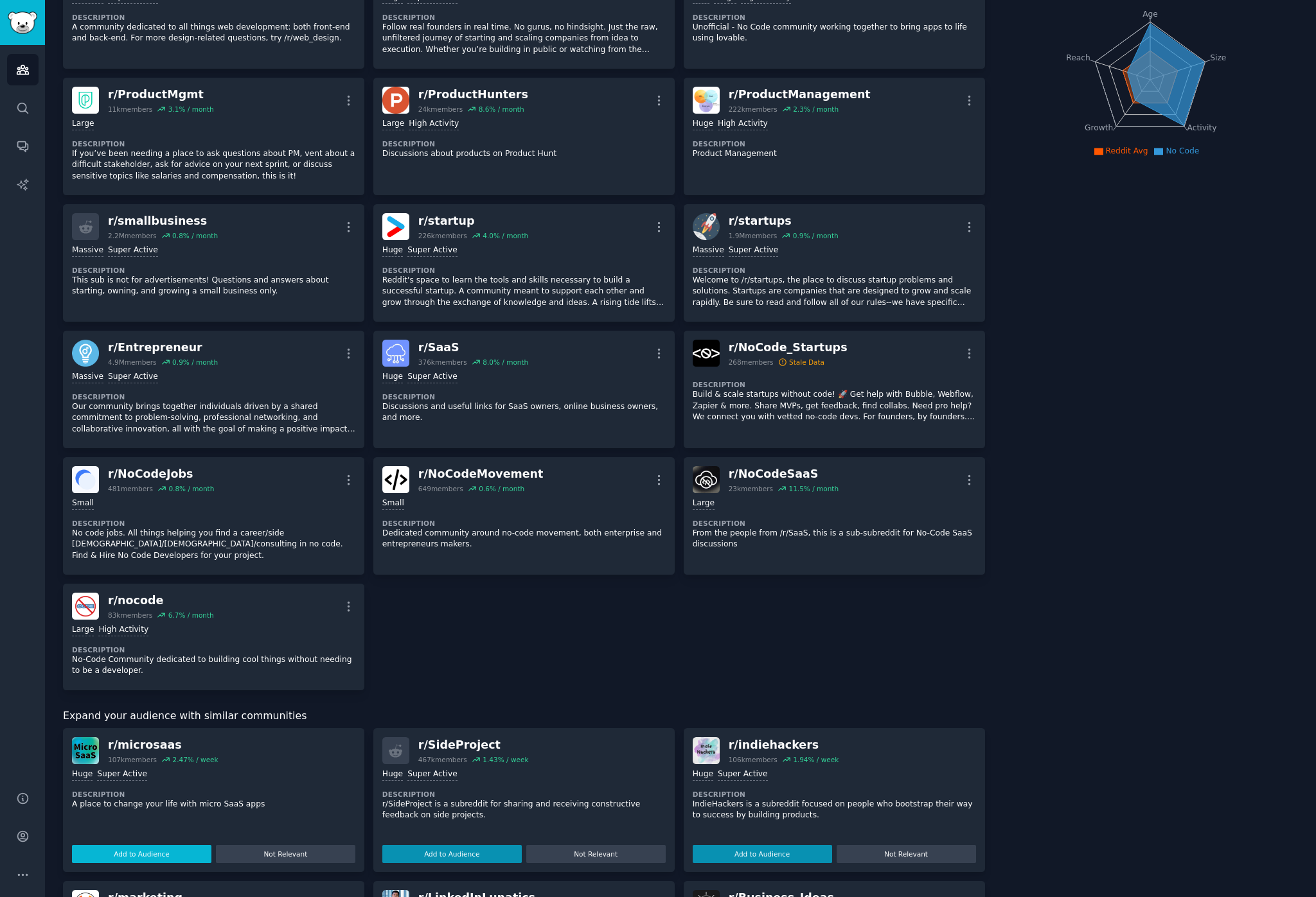
click at [158, 673] on button "Add to Audience" at bounding box center [141, 854] width 139 height 18
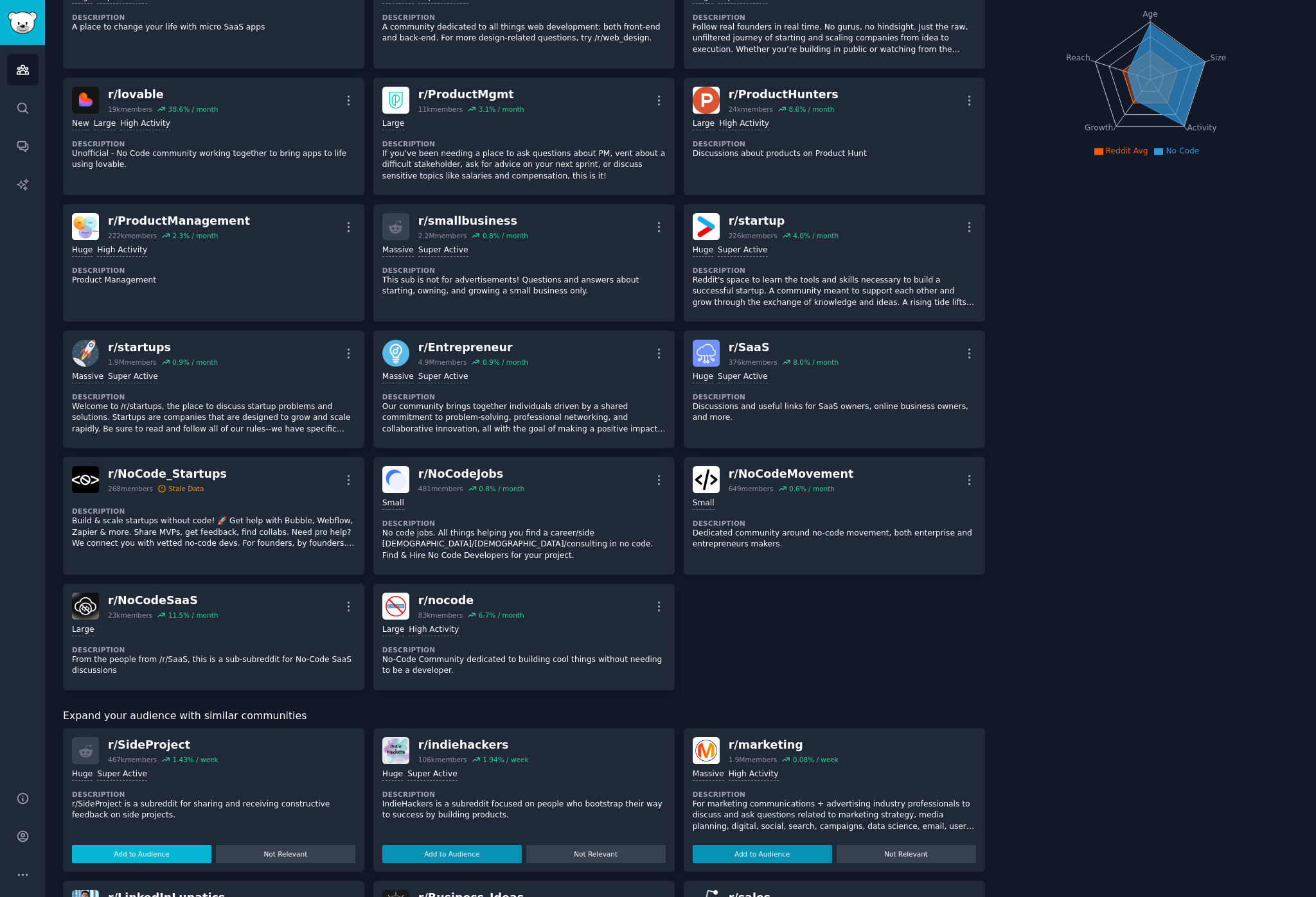
click at [145, 673] on button "Add to Audience" at bounding box center [141, 854] width 139 height 18
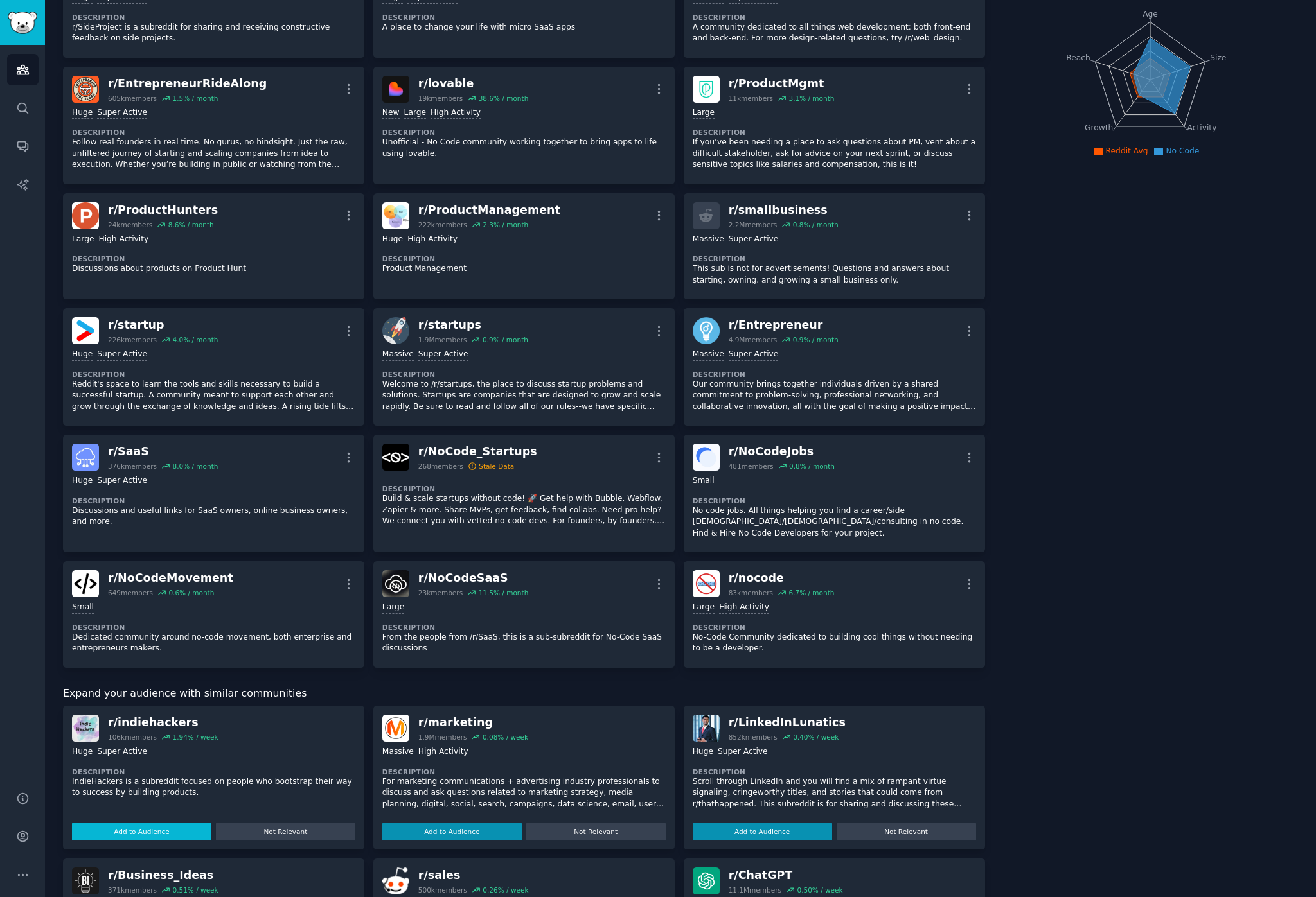
click at [172, 673] on button "Add to Audience" at bounding box center [141, 831] width 139 height 18
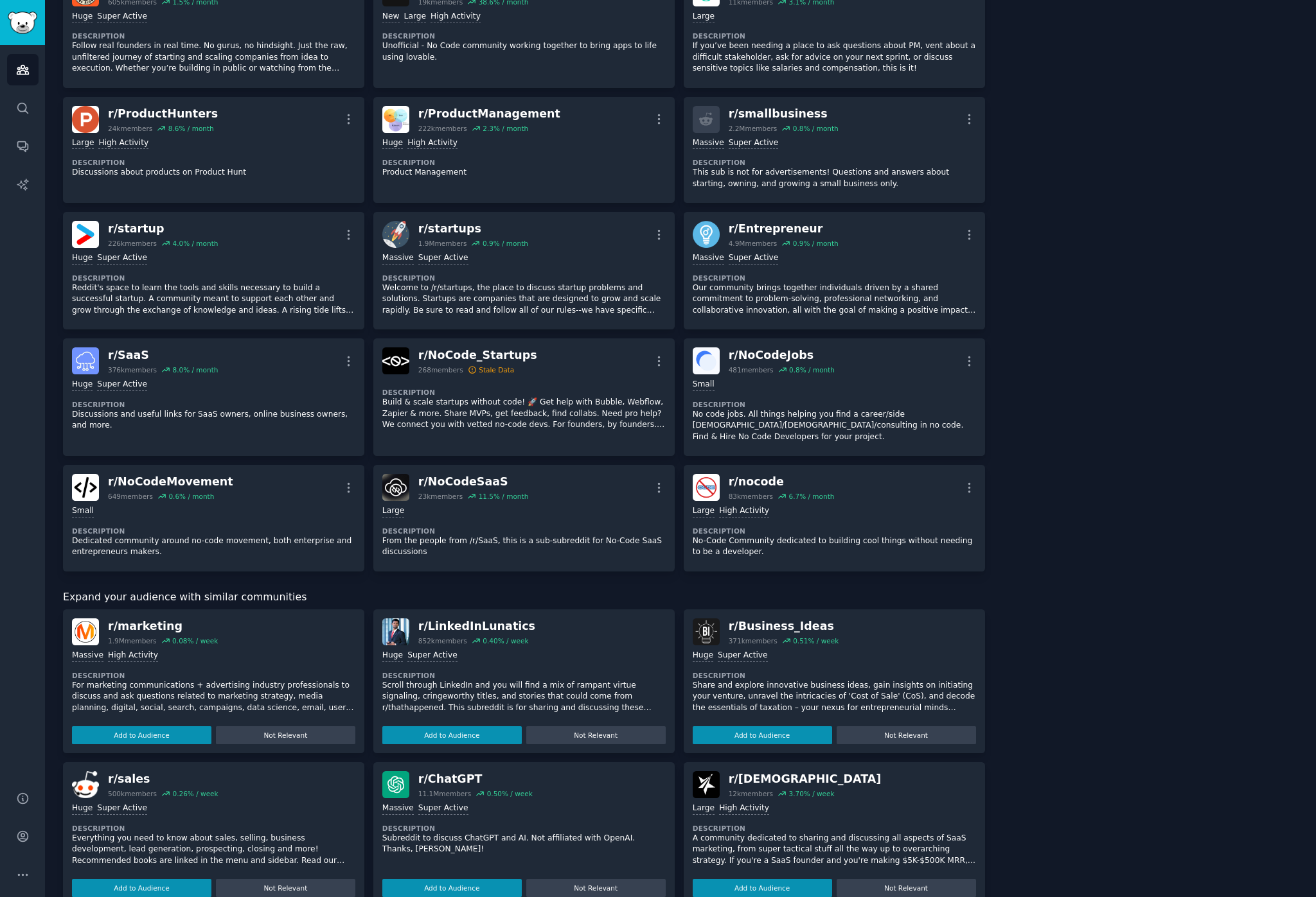
scroll to position [357, 0]
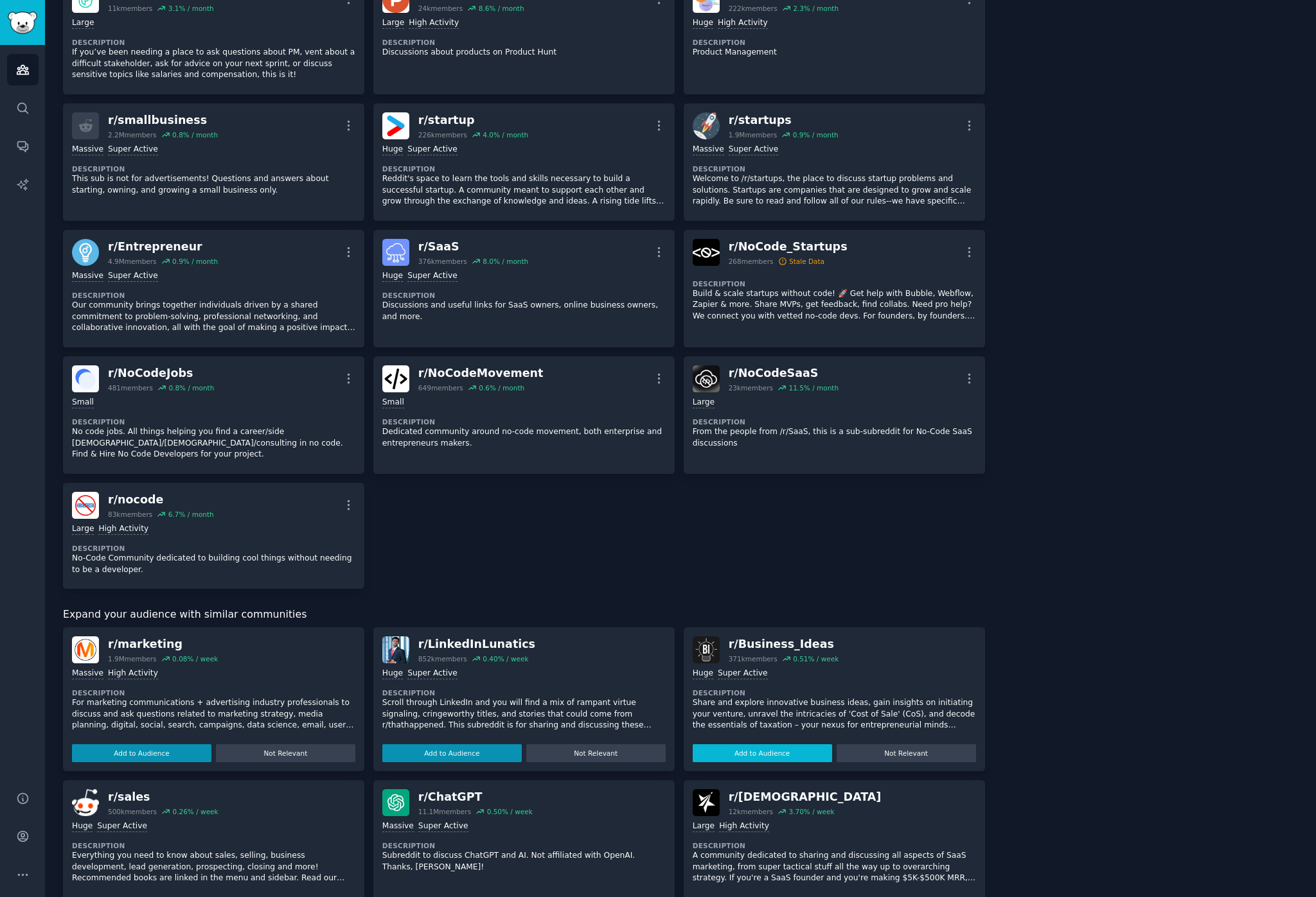
click at [758, 673] on button "Add to Audience" at bounding box center [762, 753] width 139 height 18
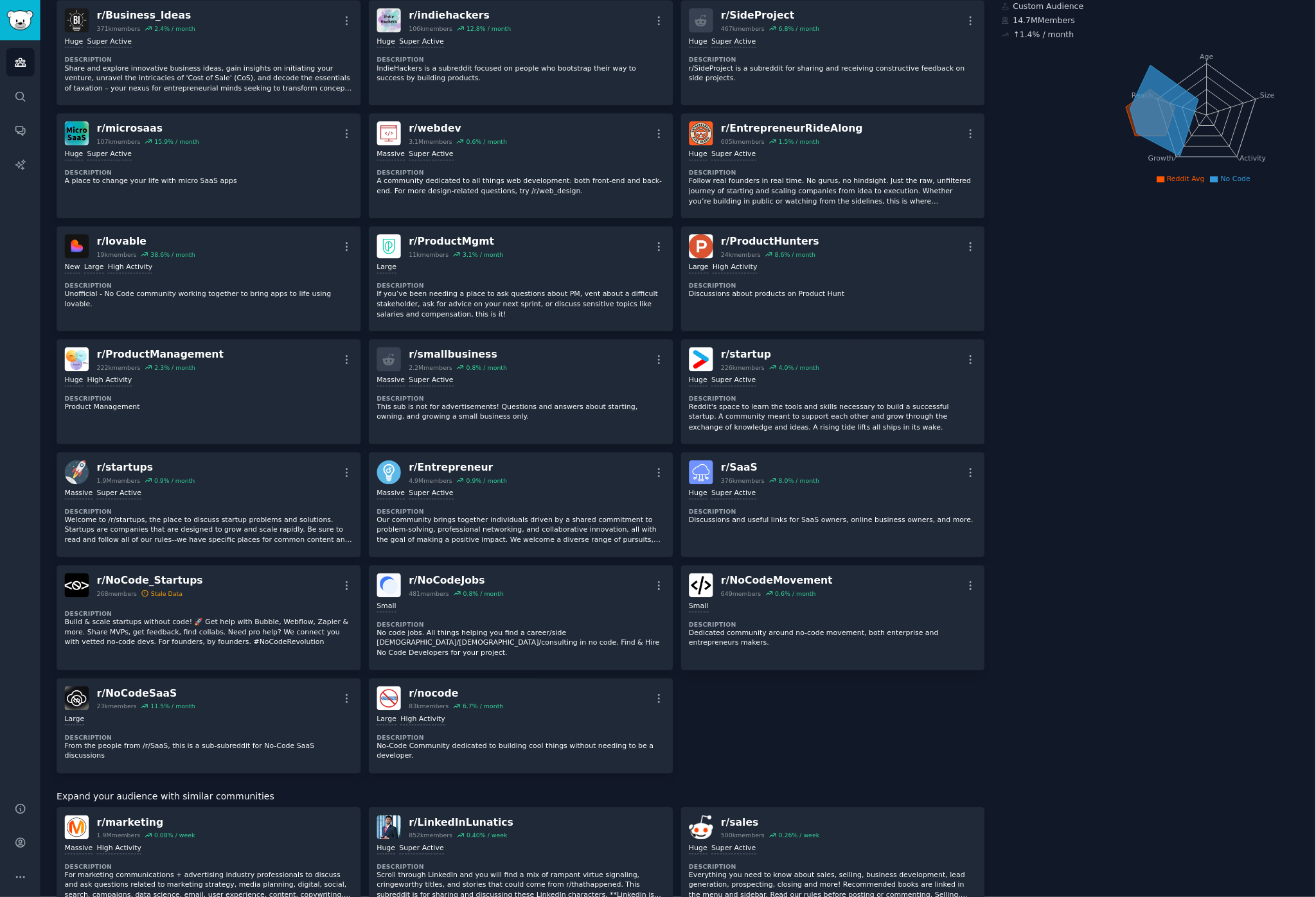
scroll to position [0, 0]
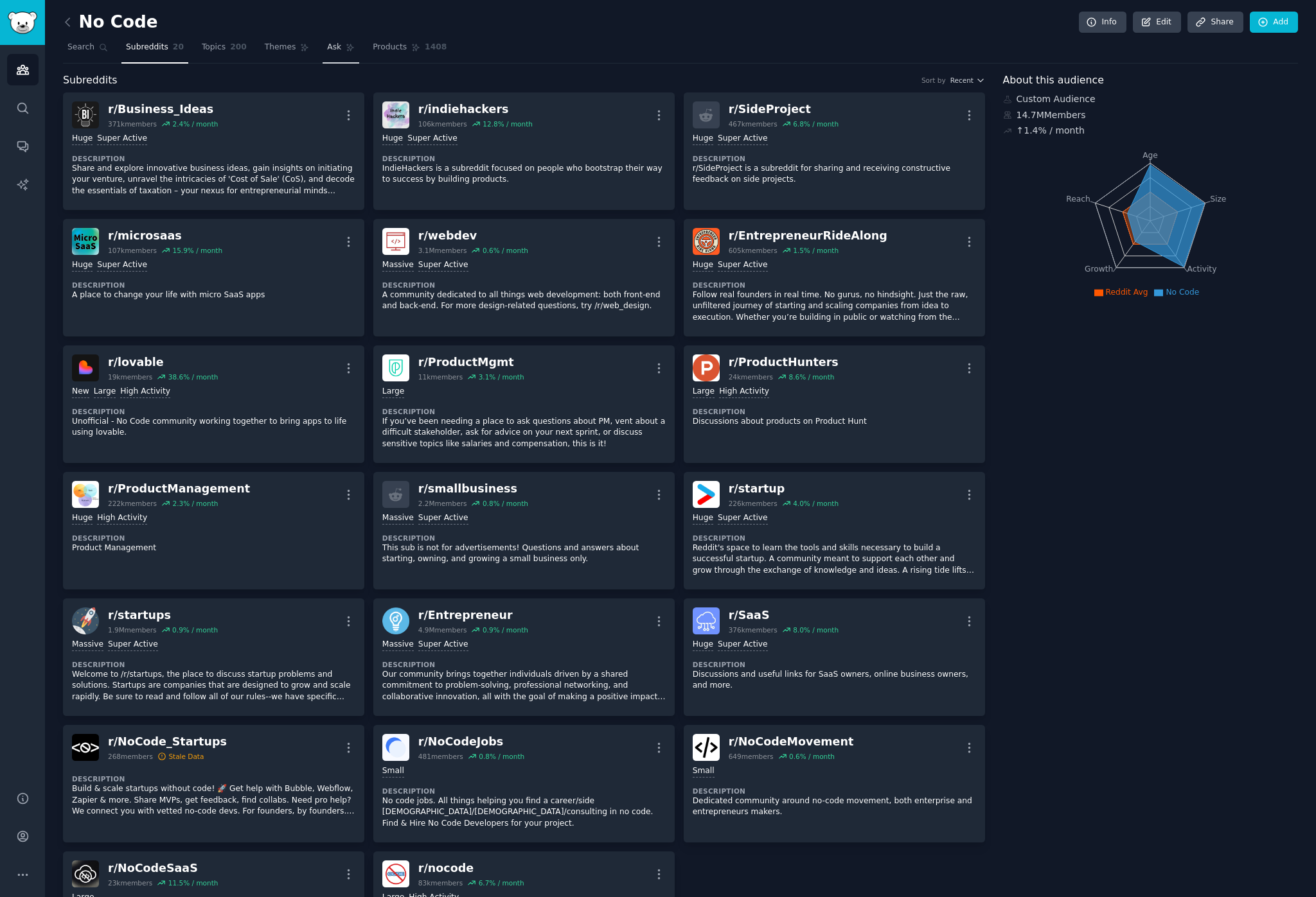
click at [346, 47] on icon at bounding box center [350, 47] width 9 height 9
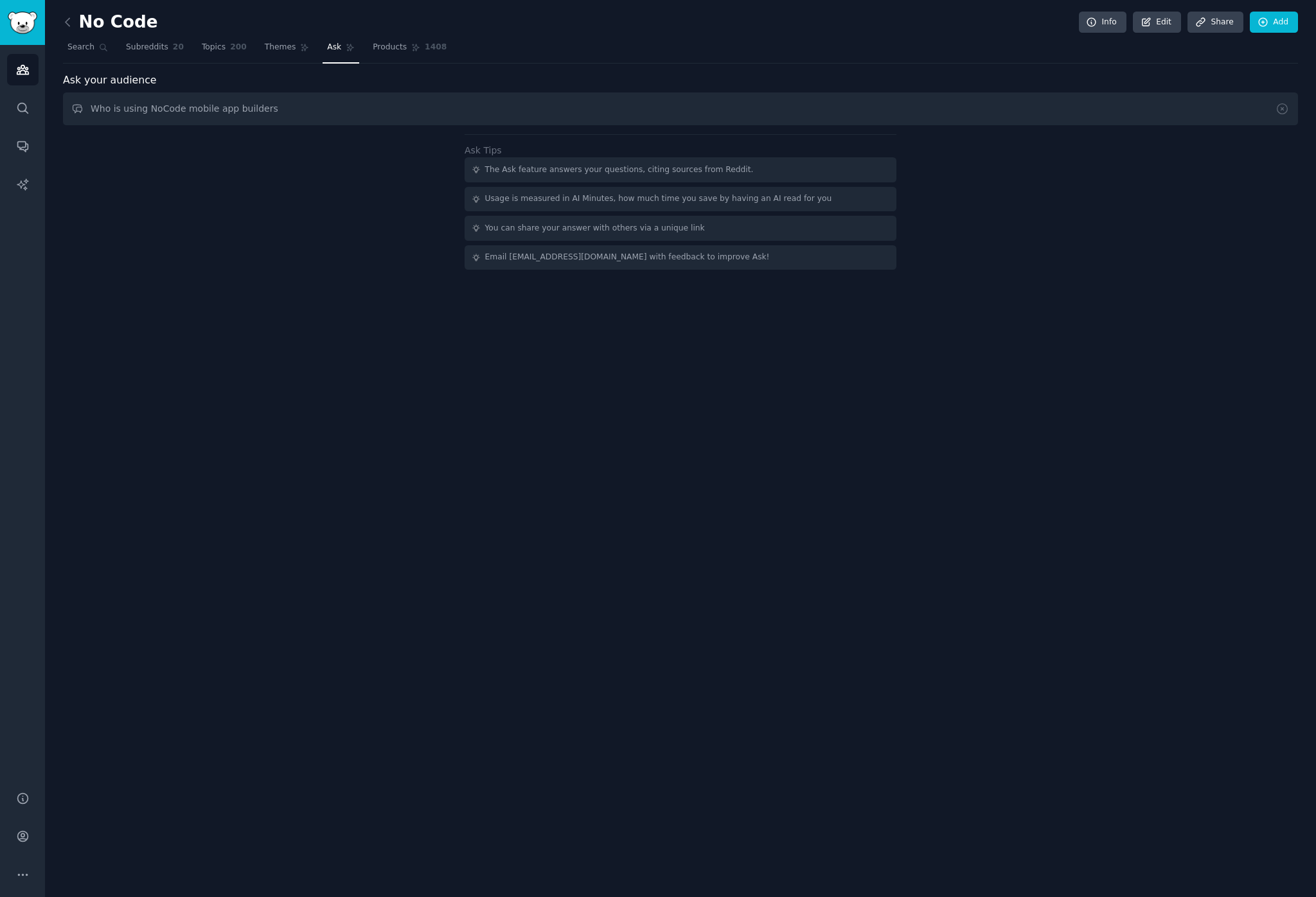
drag, startPoint x: 274, startPoint y: 110, endPoint x: 126, endPoint y: 106, distance: 148.1
click at [126, 106] on input "Who is using NoCode mobile app builders" at bounding box center [680, 109] width 1235 height 32
type input "Who is building native apps using NoCode platforms? Non-technical founders? Pro…"
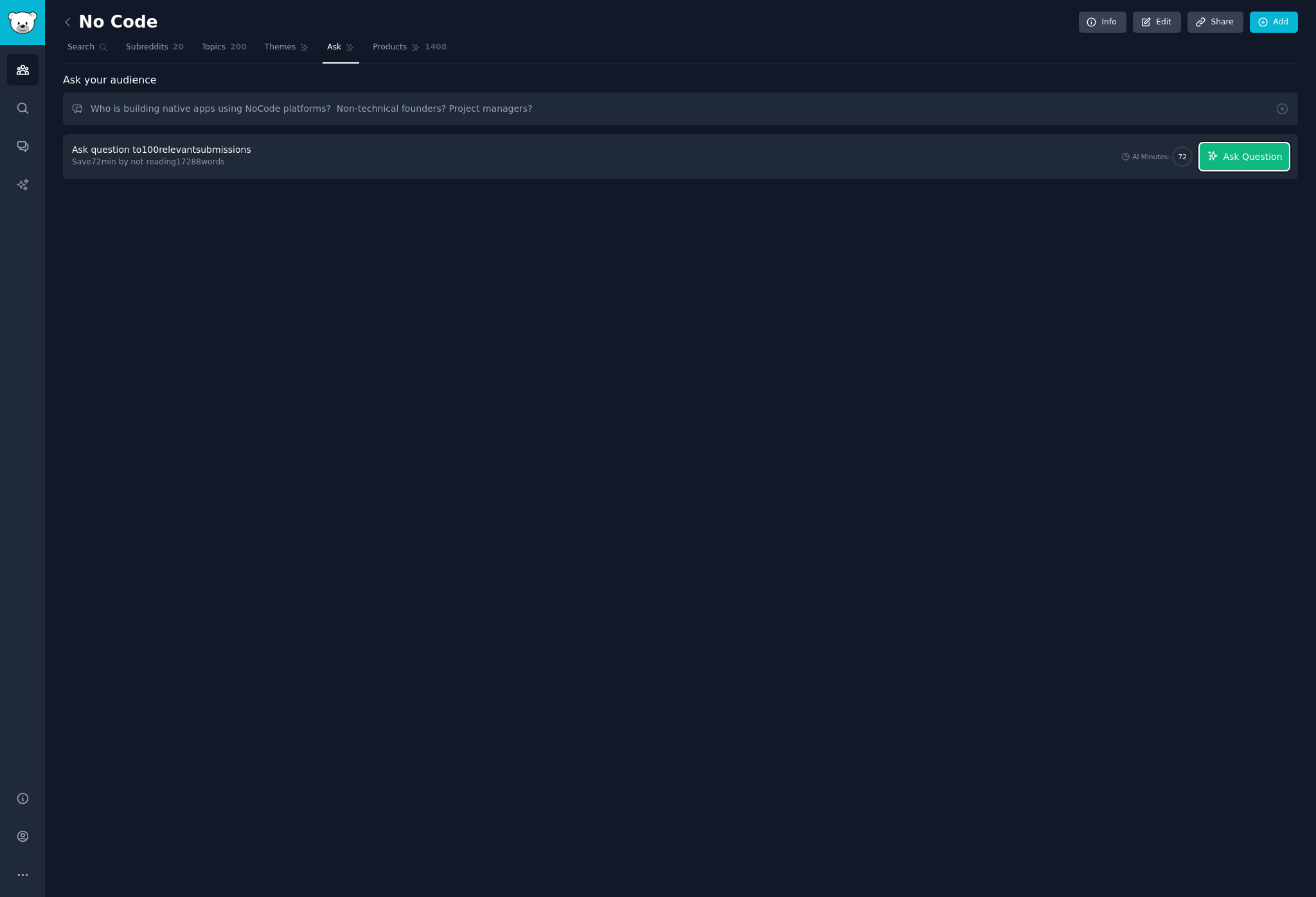
click at [986, 153] on span "Ask Question" at bounding box center [1252, 157] width 59 height 13
